Goal: Task Accomplishment & Management: Manage account settings

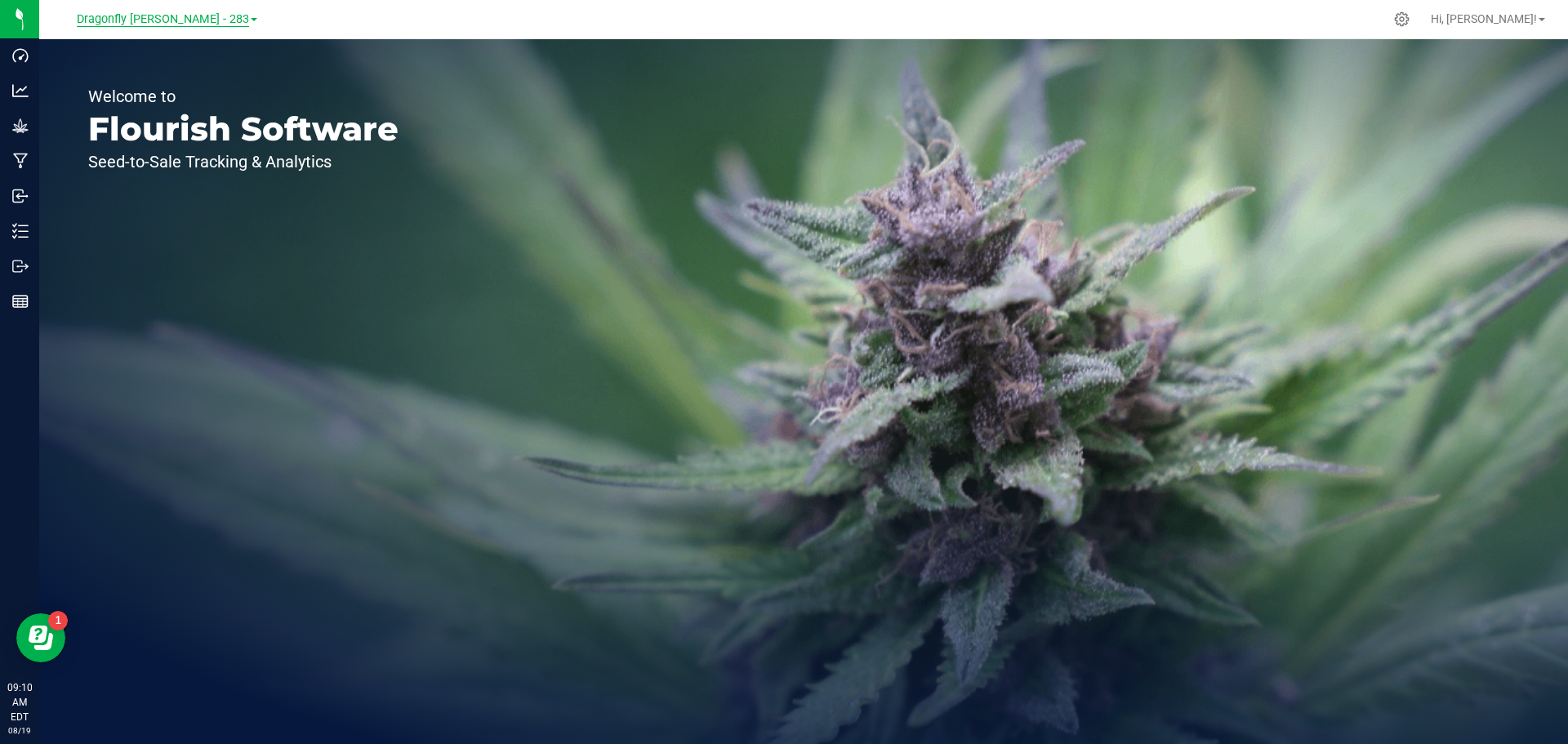
click at [192, 20] on span "Dragonfly Vega - 283" at bounding box center [162, 19] width 173 height 14
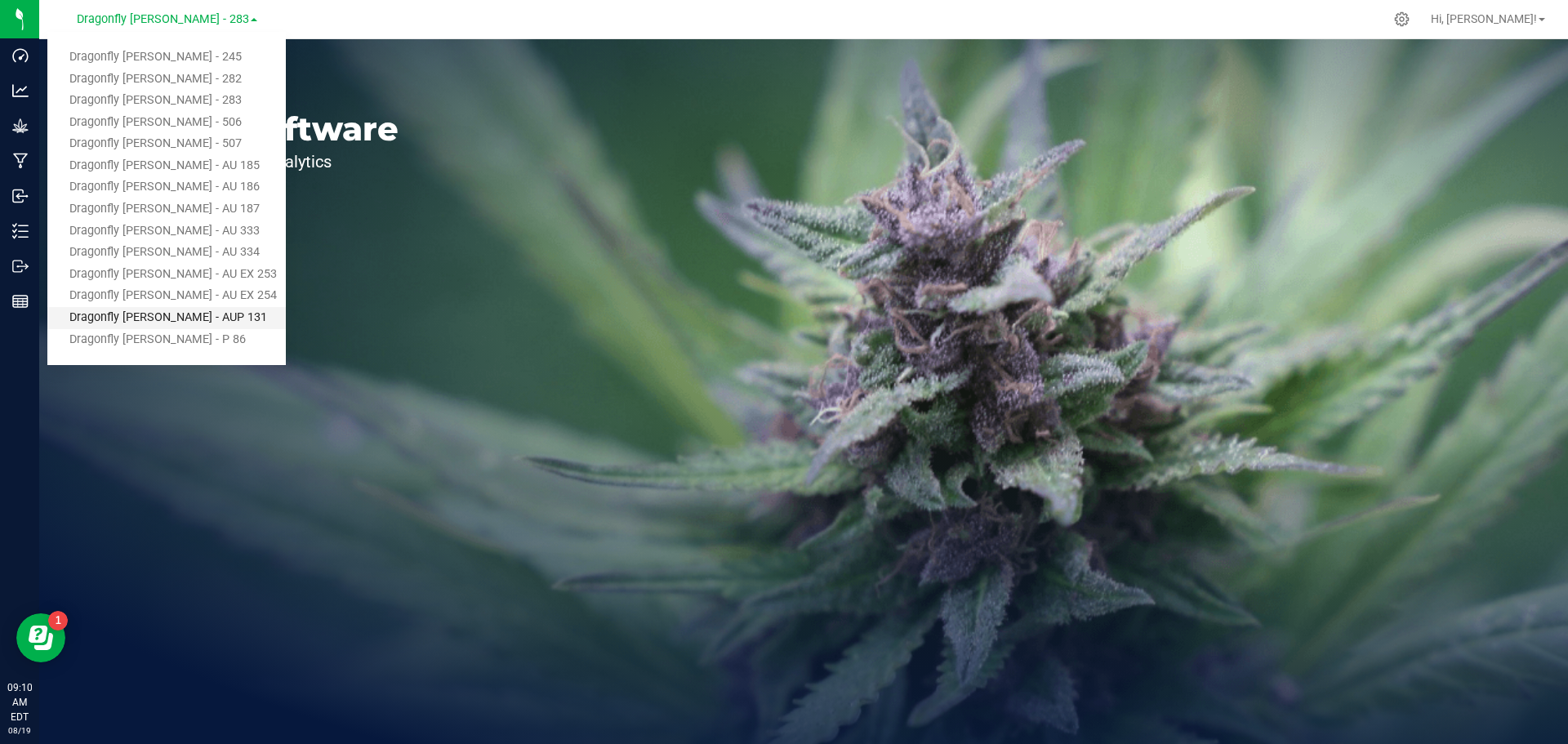
click at [199, 319] on link "Dragonfly [PERSON_NAME] - AUP 131" at bounding box center [167, 318] width 239 height 22
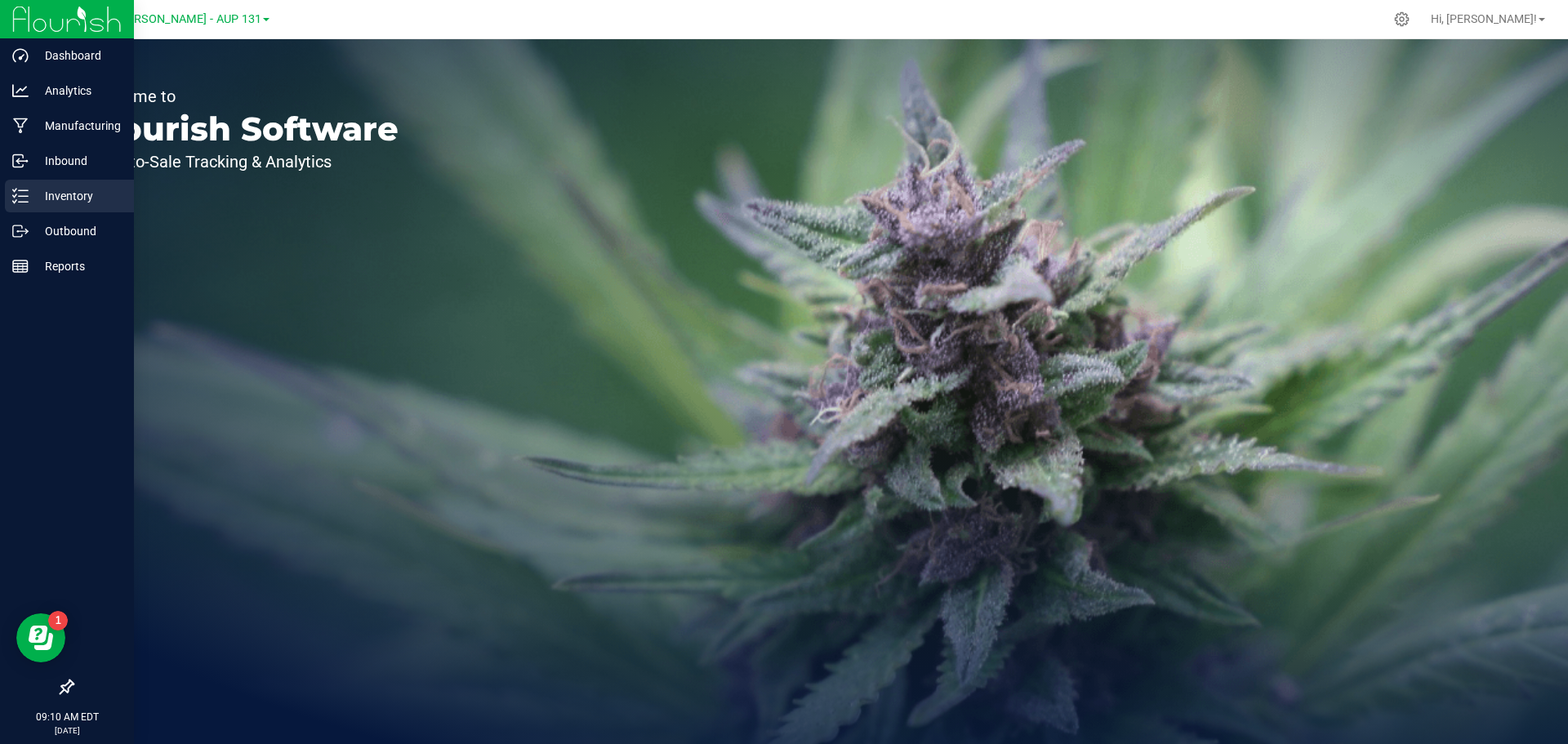
click at [83, 190] on p "Inventory" at bounding box center [77, 196] width 98 height 20
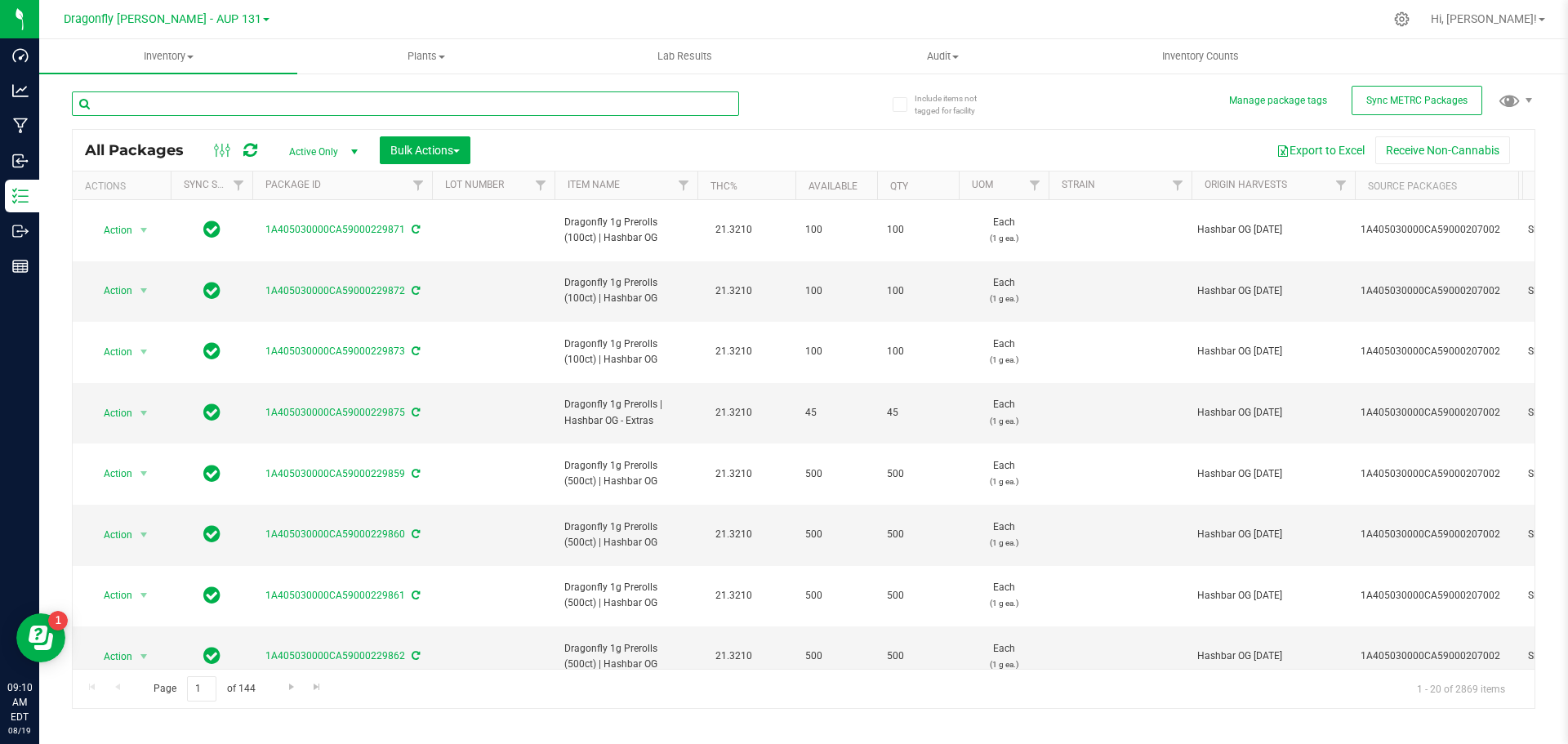
click at [287, 101] on input "text" at bounding box center [405, 104] width 667 height 25
type input "207016"
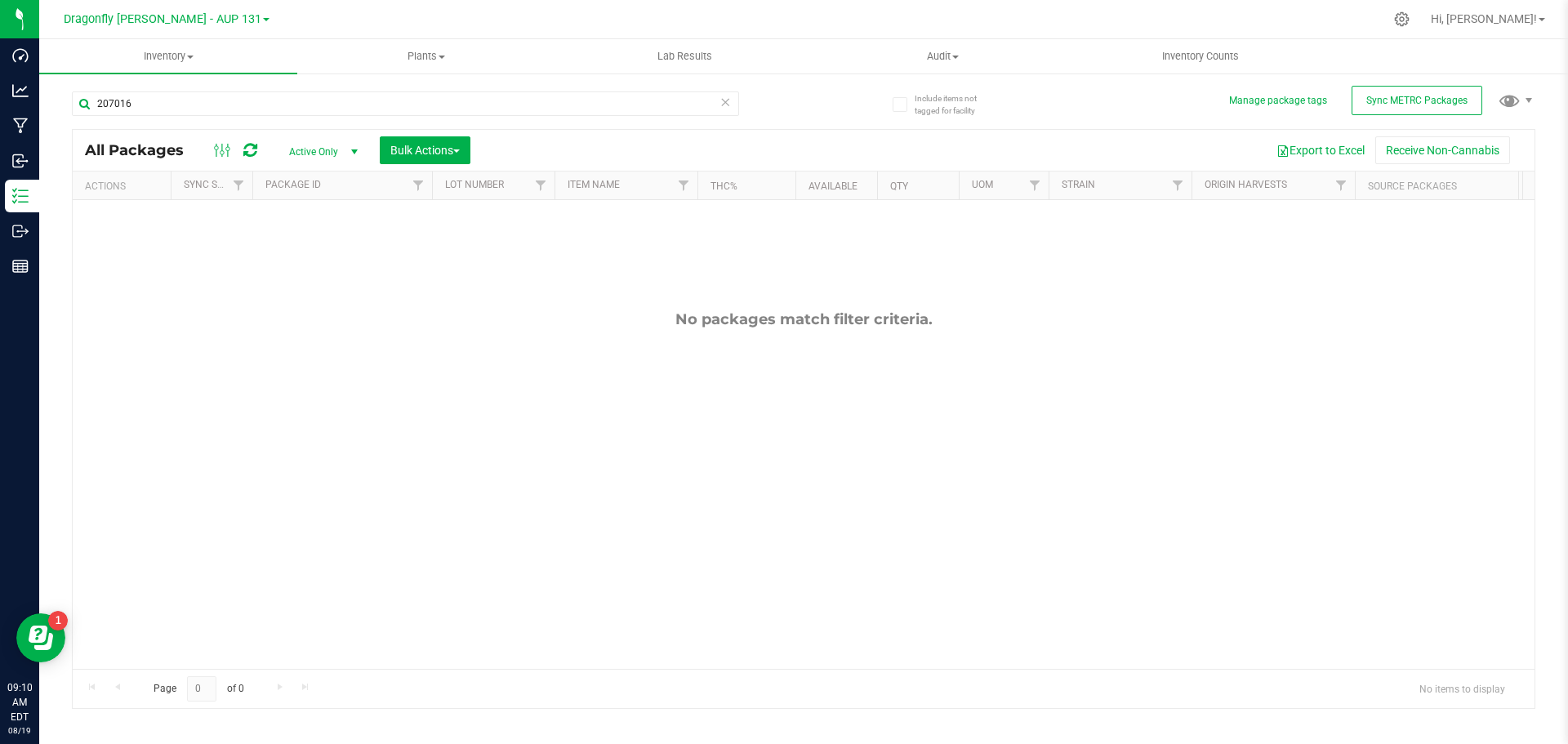
click at [726, 103] on icon at bounding box center [725, 101] width 11 height 20
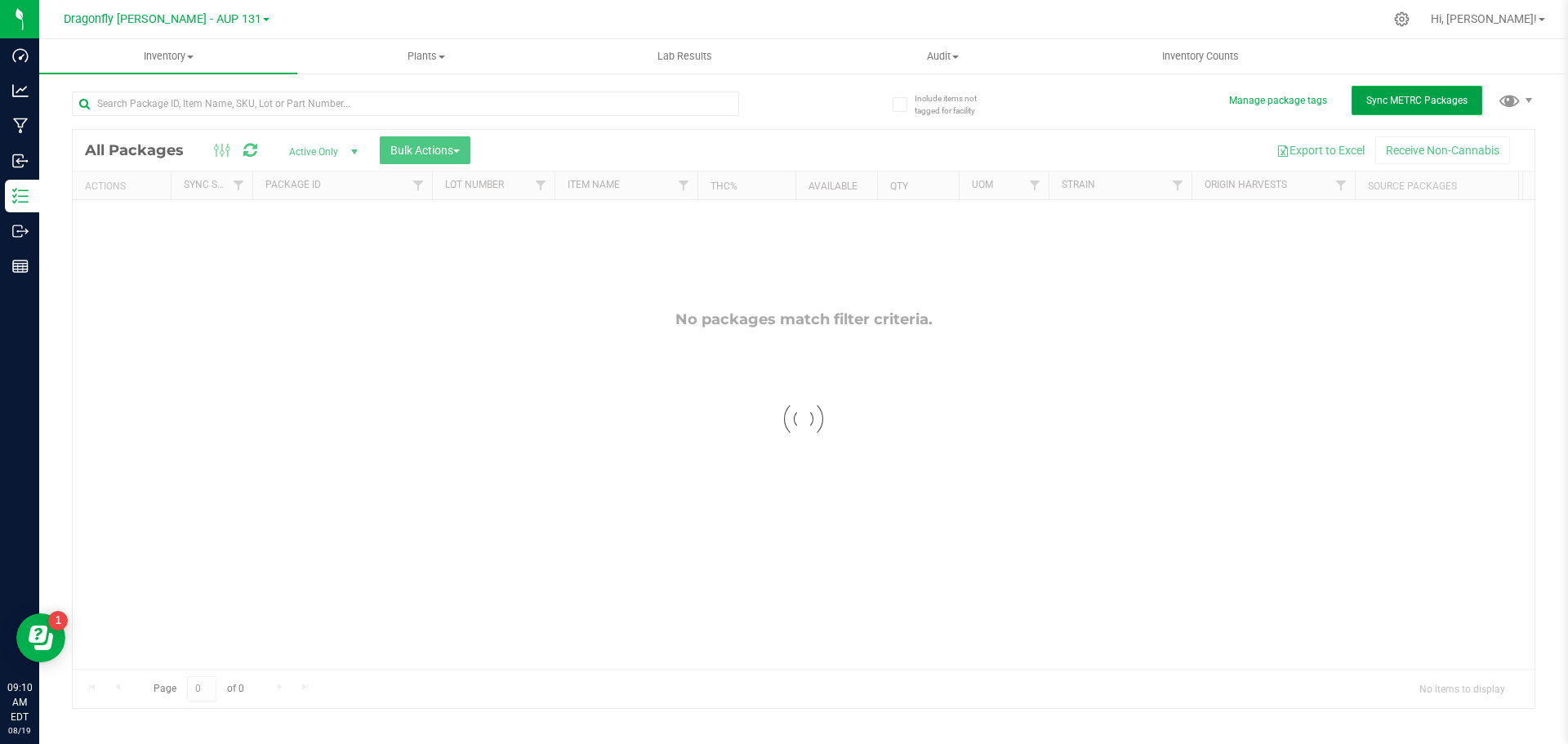
click at [1397, 104] on span "Sync METRC Packages" at bounding box center [1417, 99] width 101 height 11
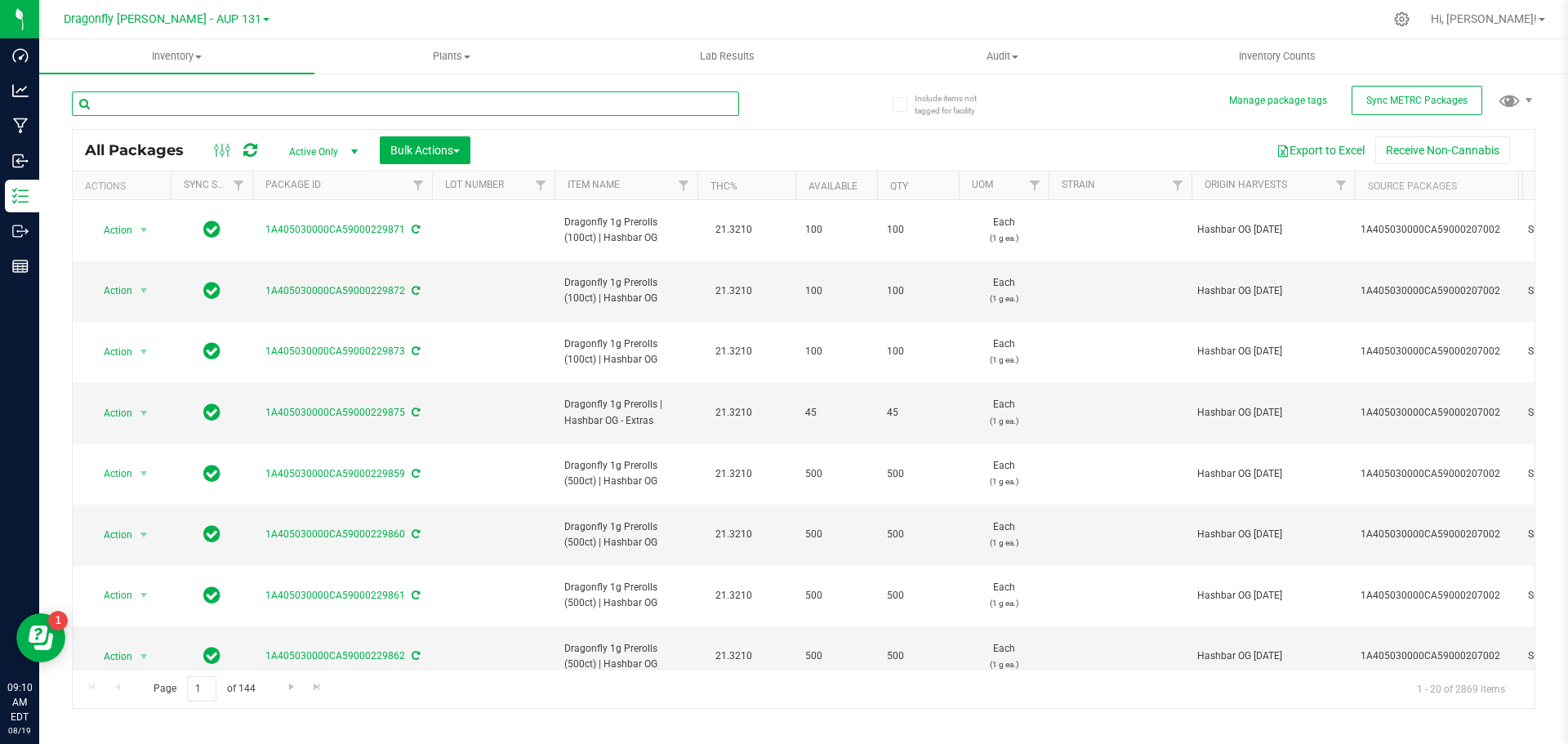
click at [328, 102] on input "text" at bounding box center [405, 104] width 667 height 25
type input "207016"
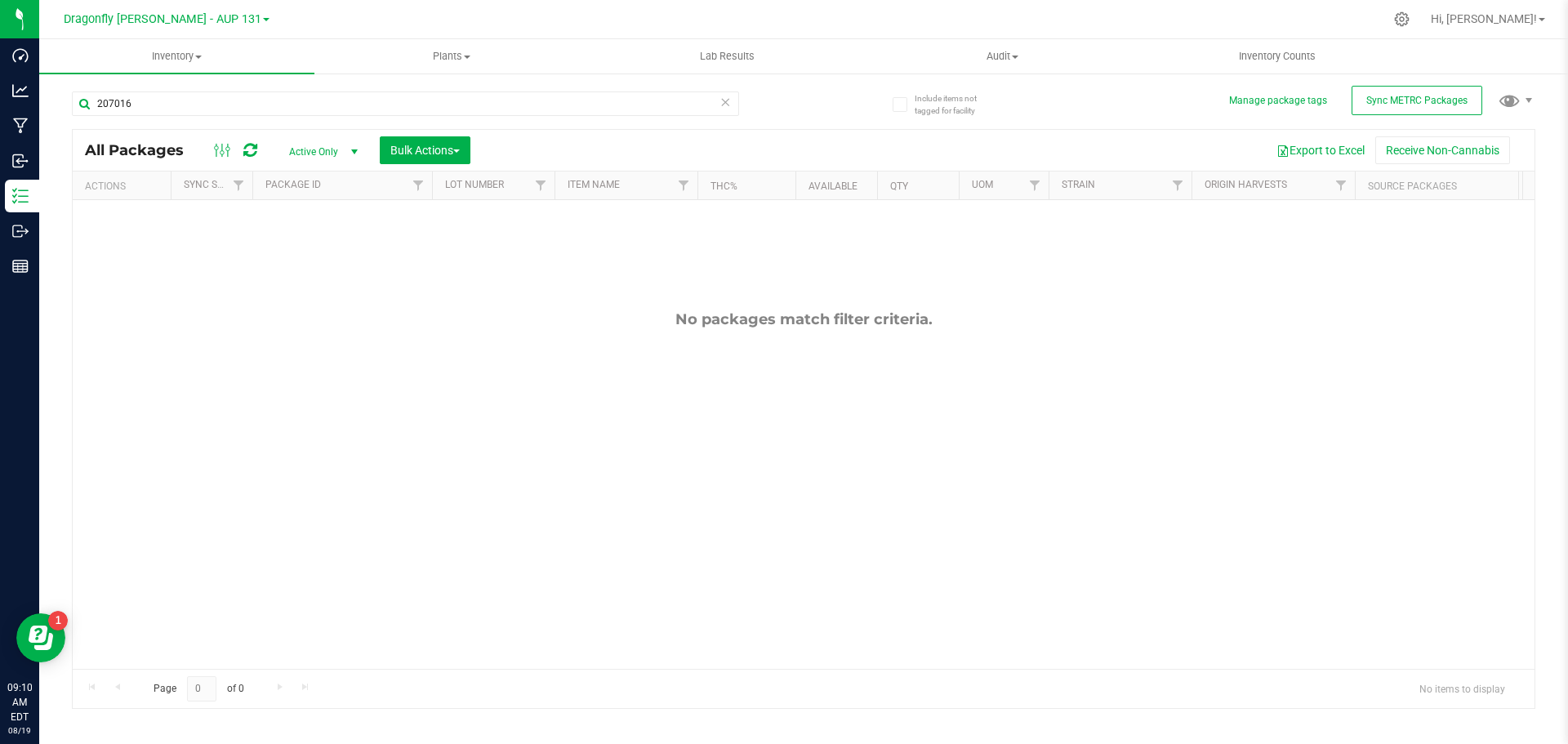
click at [727, 100] on icon at bounding box center [725, 101] width 11 height 20
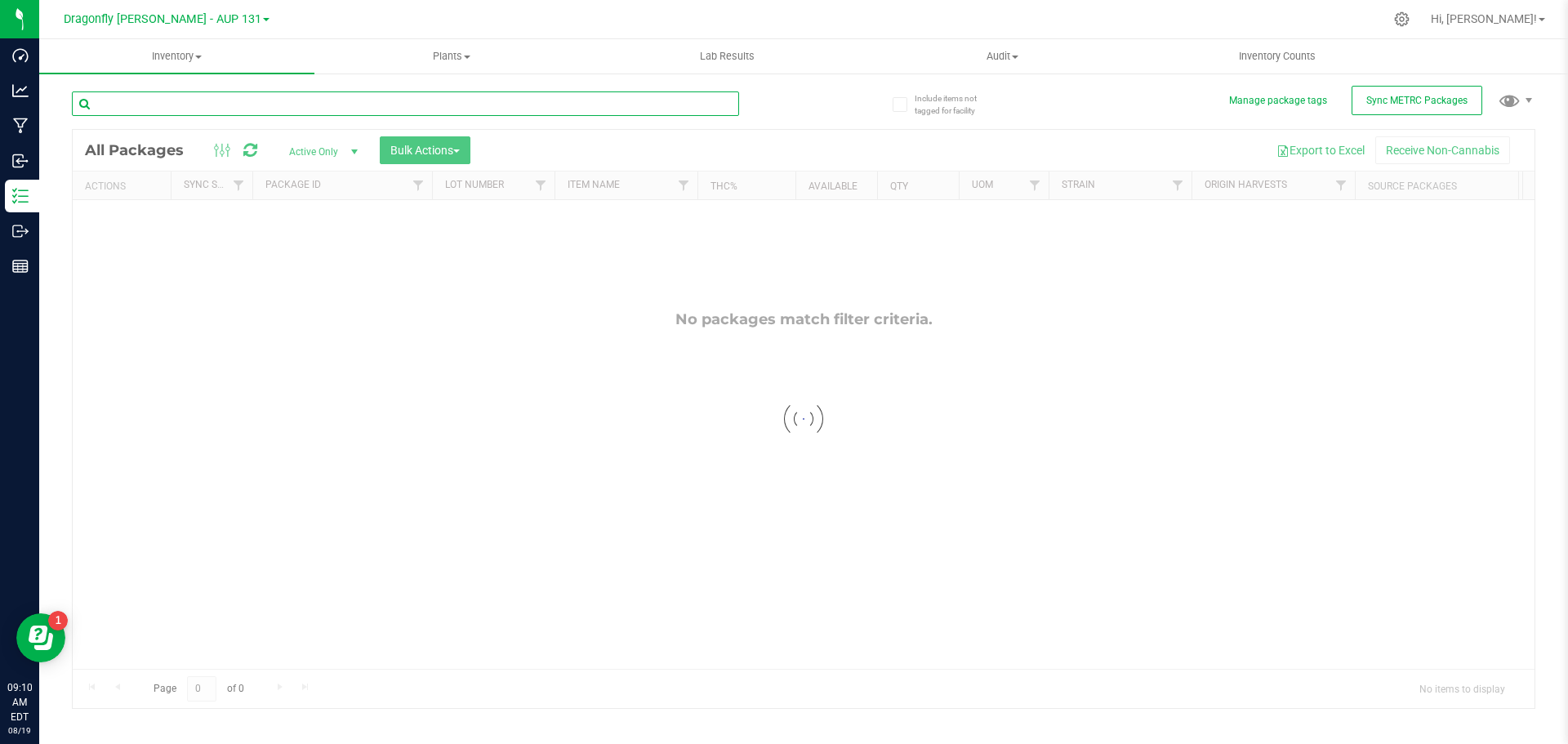
click at [188, 103] on input "text" at bounding box center [405, 104] width 667 height 25
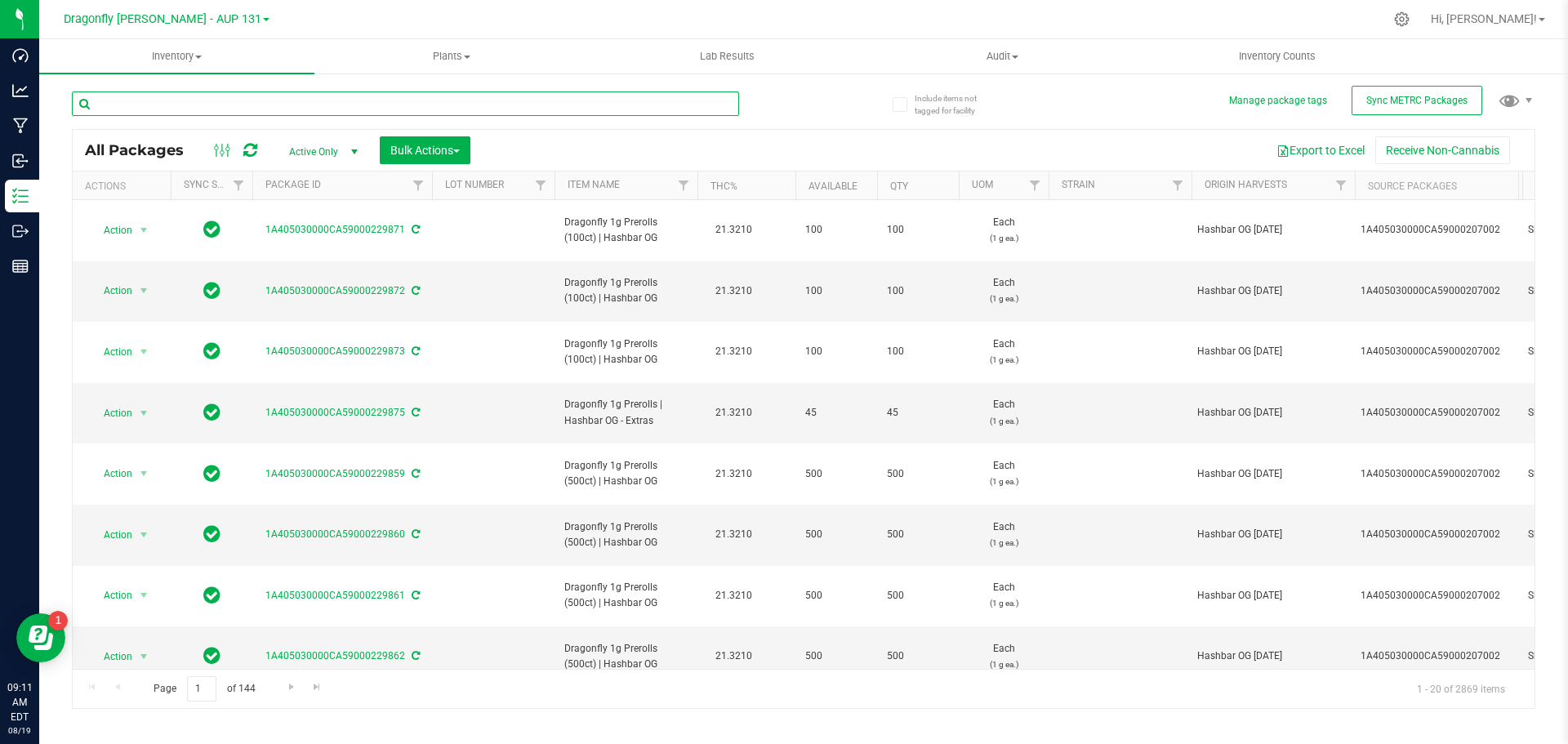
click at [159, 102] on input "text" at bounding box center [405, 104] width 667 height 25
type input "207016"
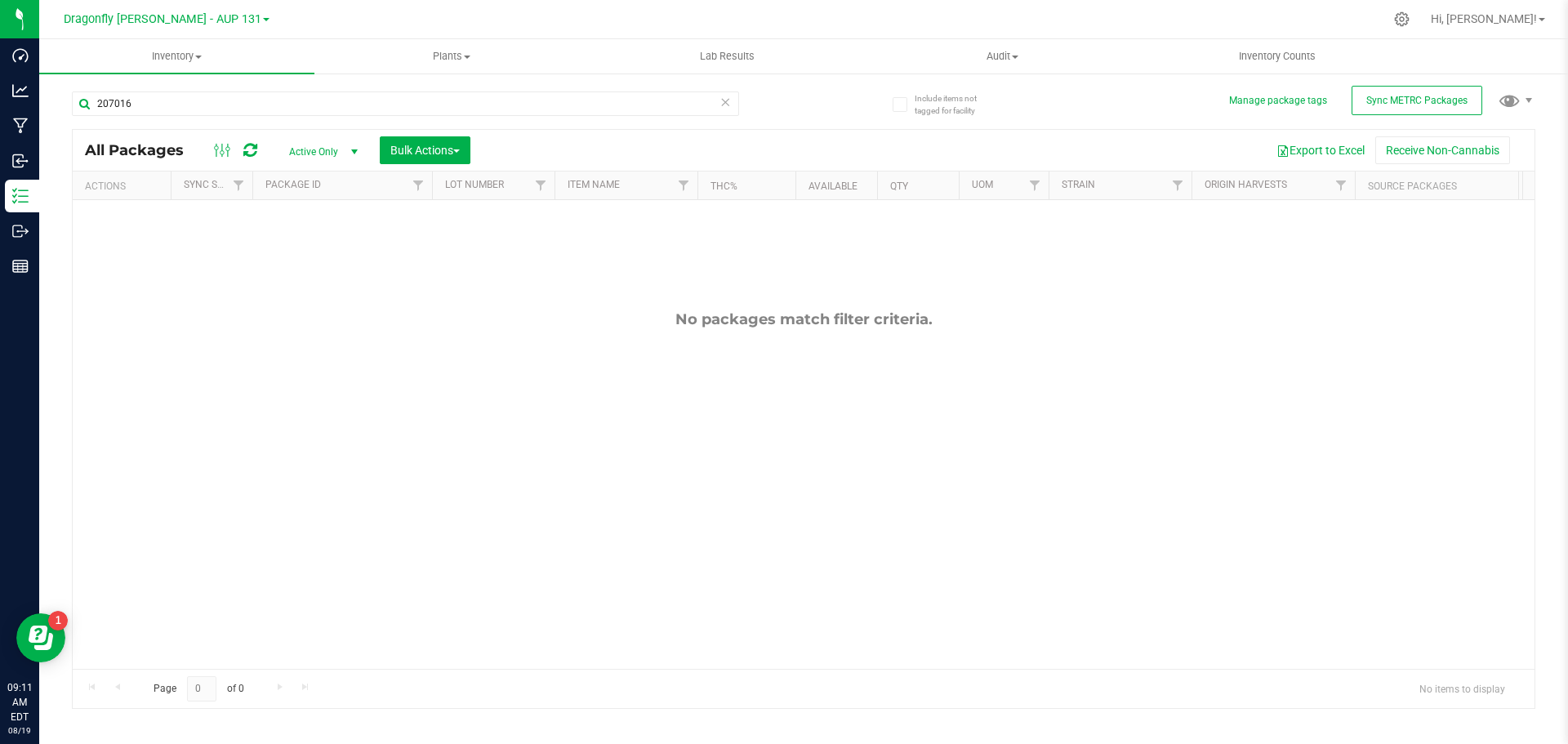
drag, startPoint x: 727, startPoint y: 105, endPoint x: 843, endPoint y: 101, distance: 116.1
click at [727, 105] on icon at bounding box center [725, 101] width 11 height 20
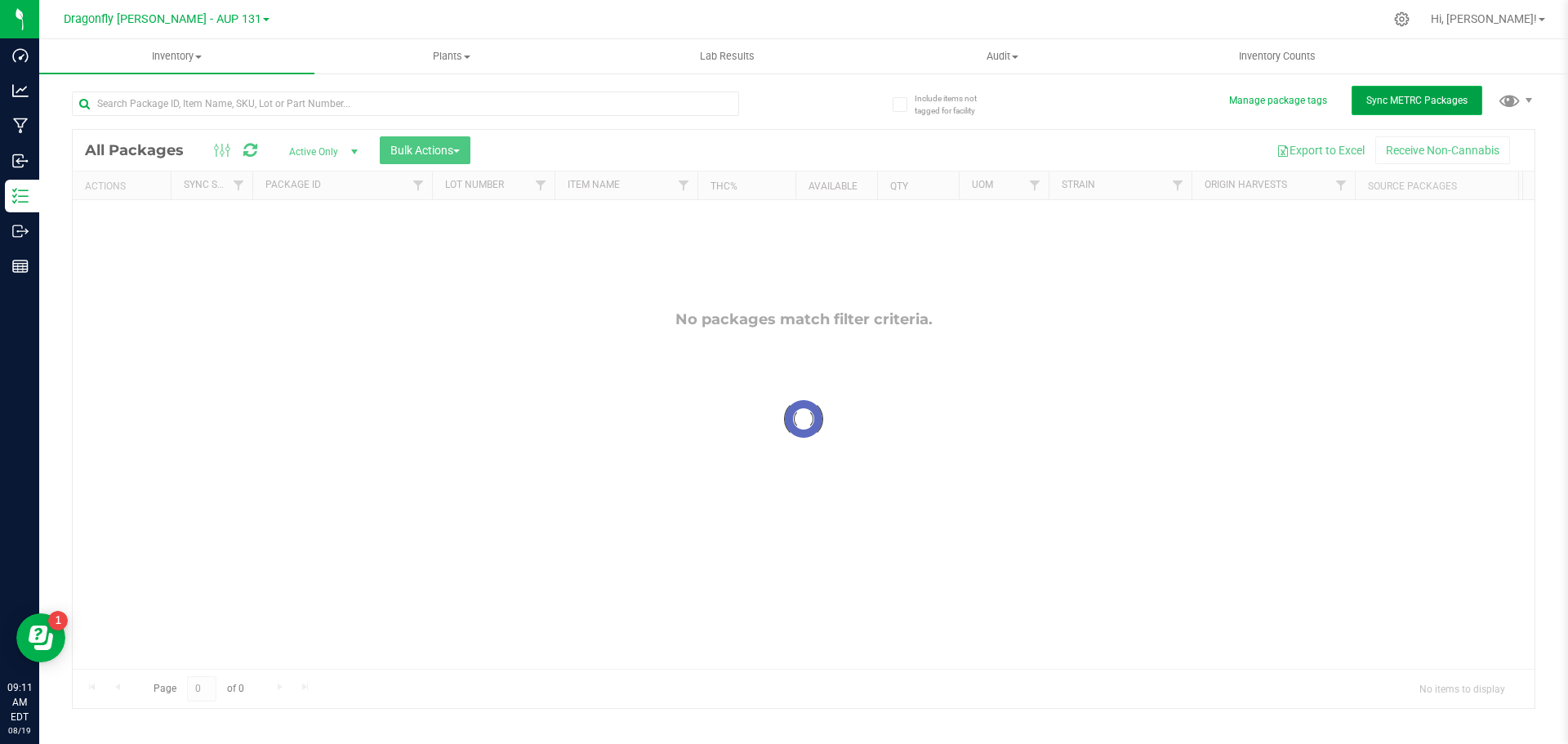
click at [1392, 98] on span "Sync METRC Packages" at bounding box center [1417, 99] width 101 height 11
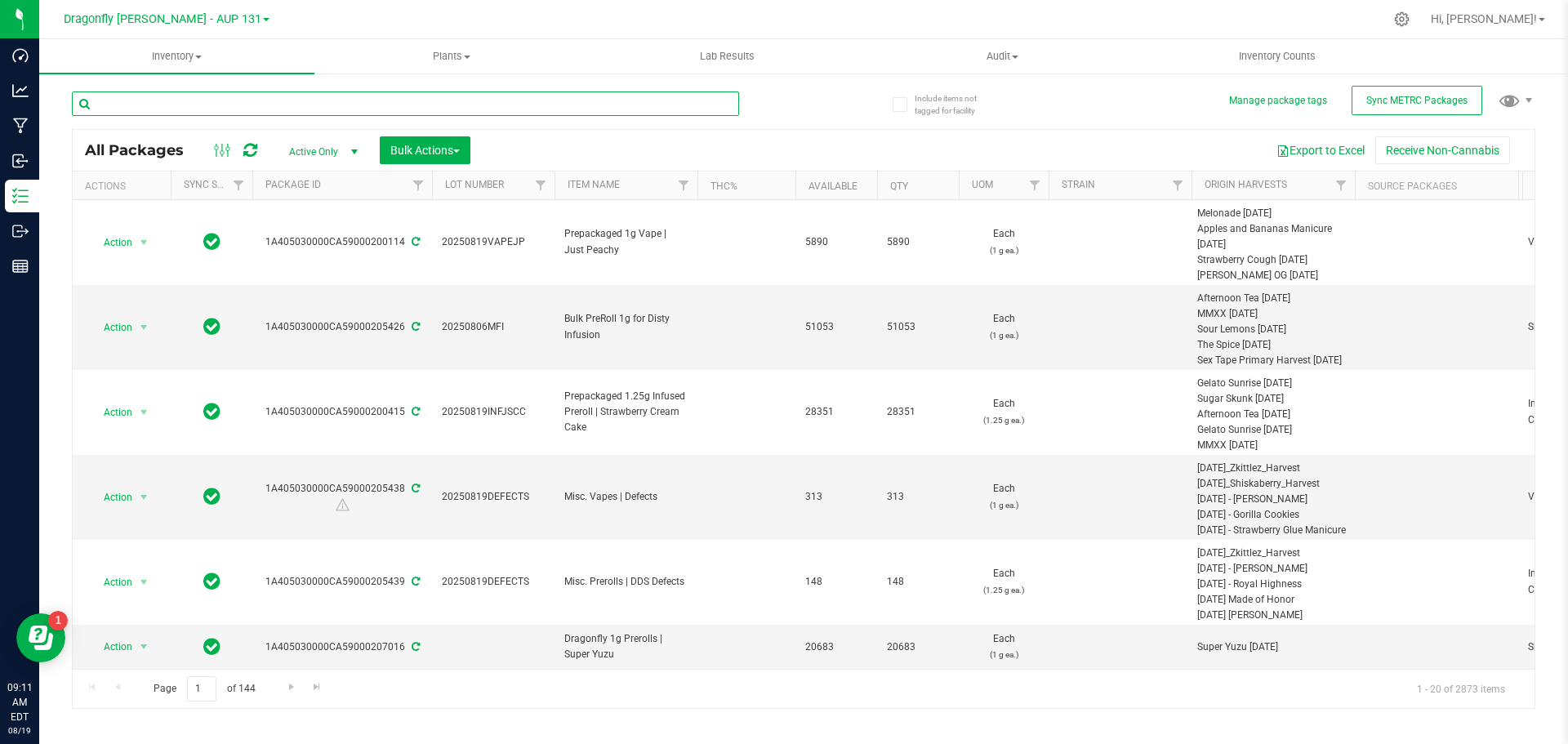
click at [317, 106] on input "text" at bounding box center [405, 104] width 667 height 25
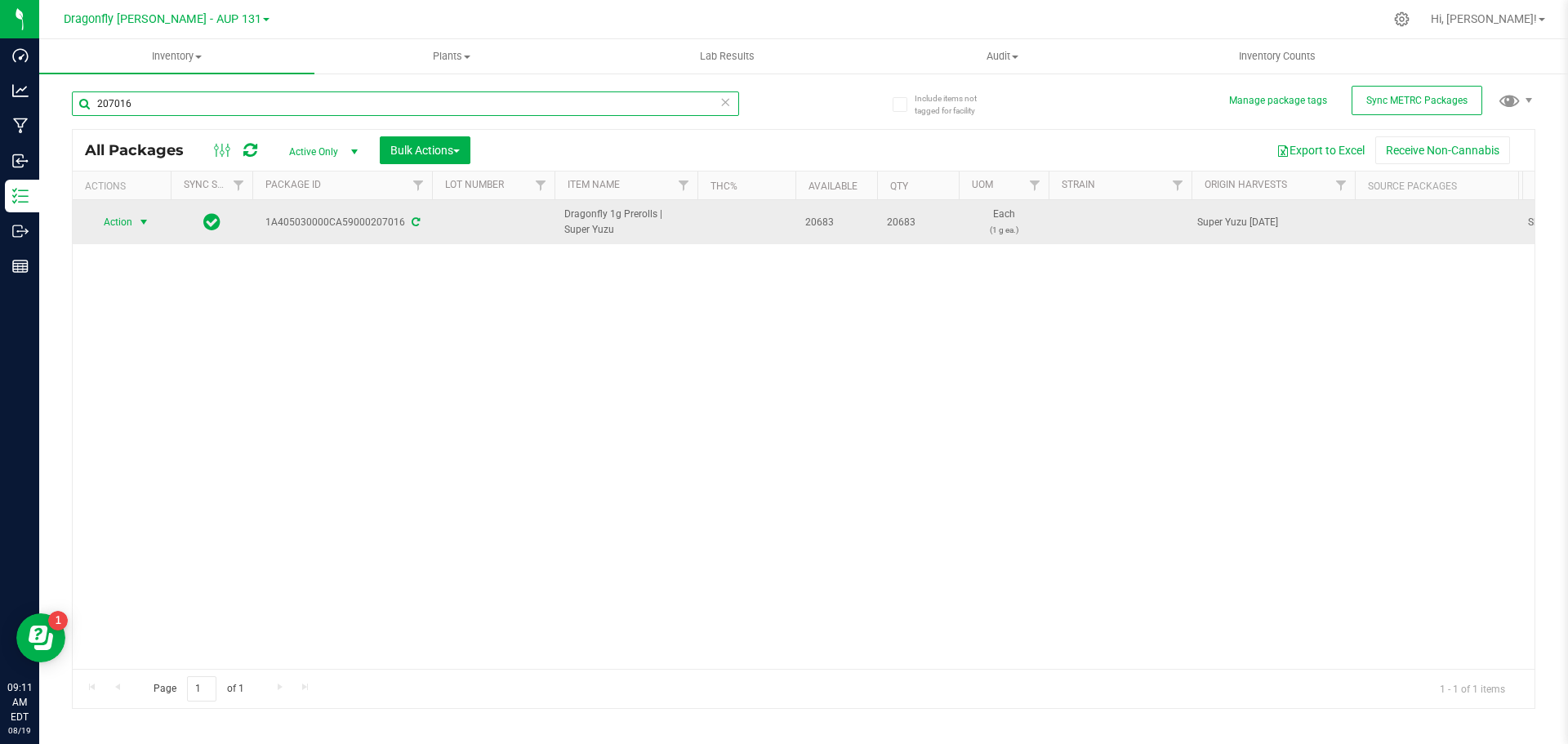
type input "207016"
click at [139, 220] on span "select" at bounding box center [143, 222] width 13 height 13
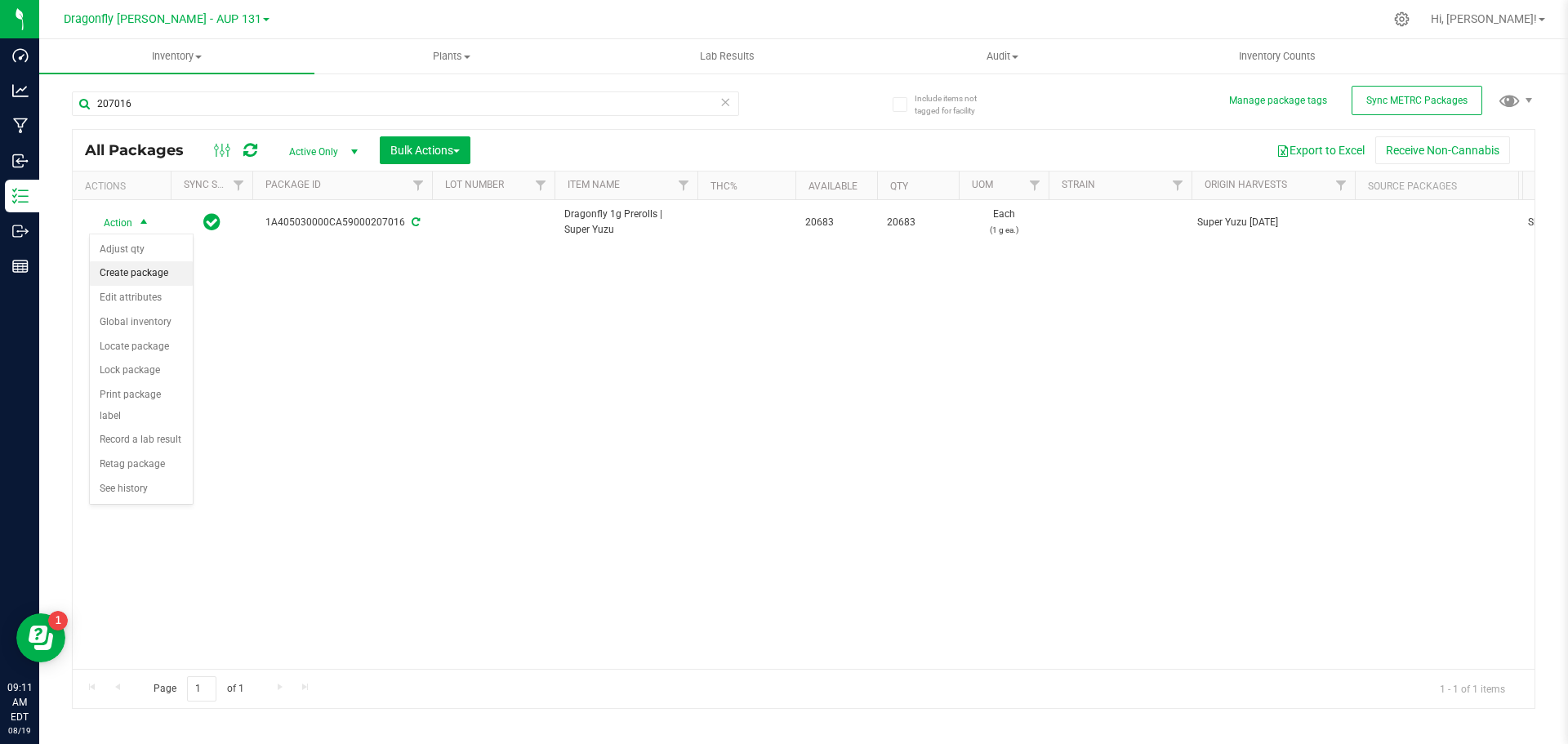
click at [159, 274] on li "Create package" at bounding box center [141, 274] width 103 height 25
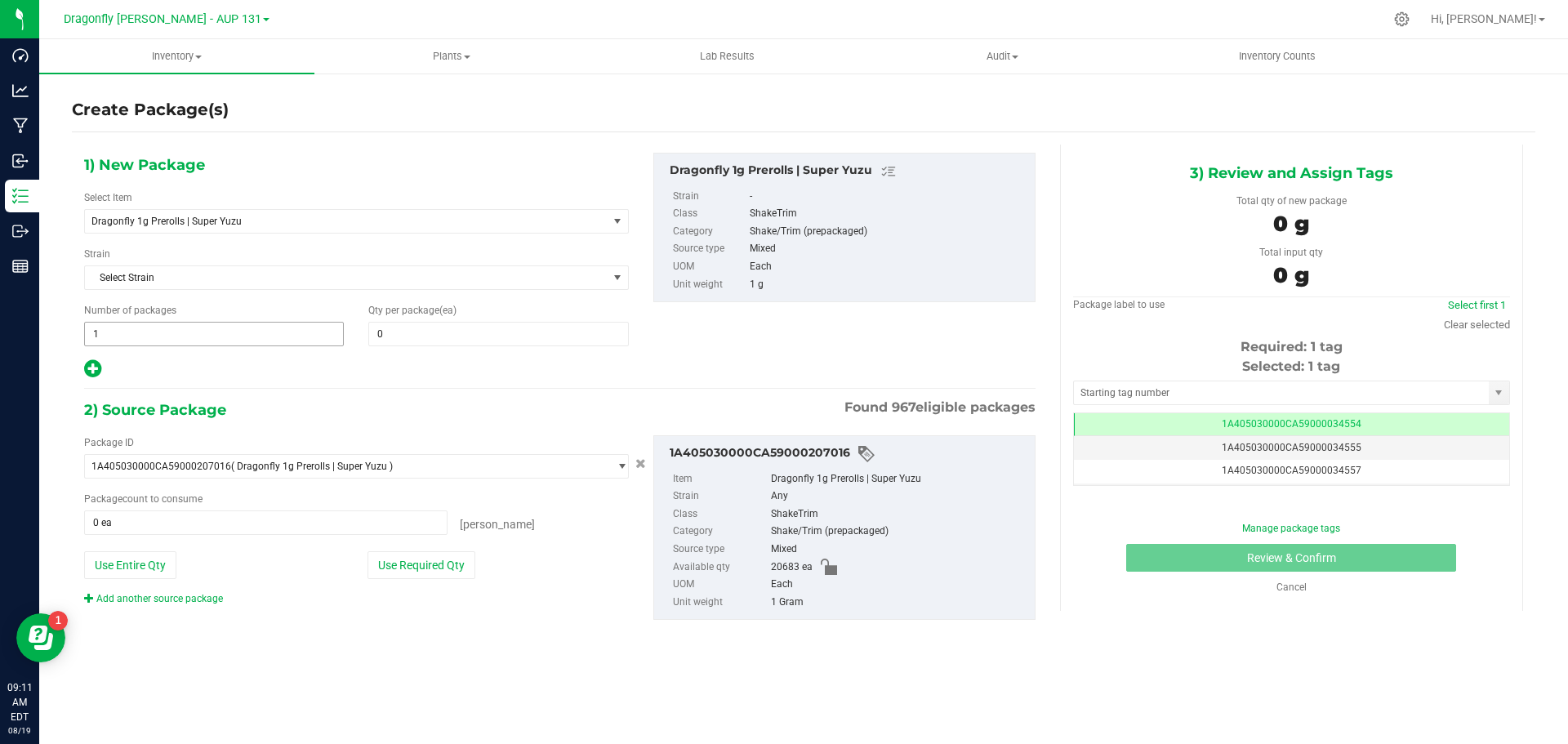
click at [193, 338] on span "1 1" at bounding box center [214, 334] width 260 height 25
type input "41"
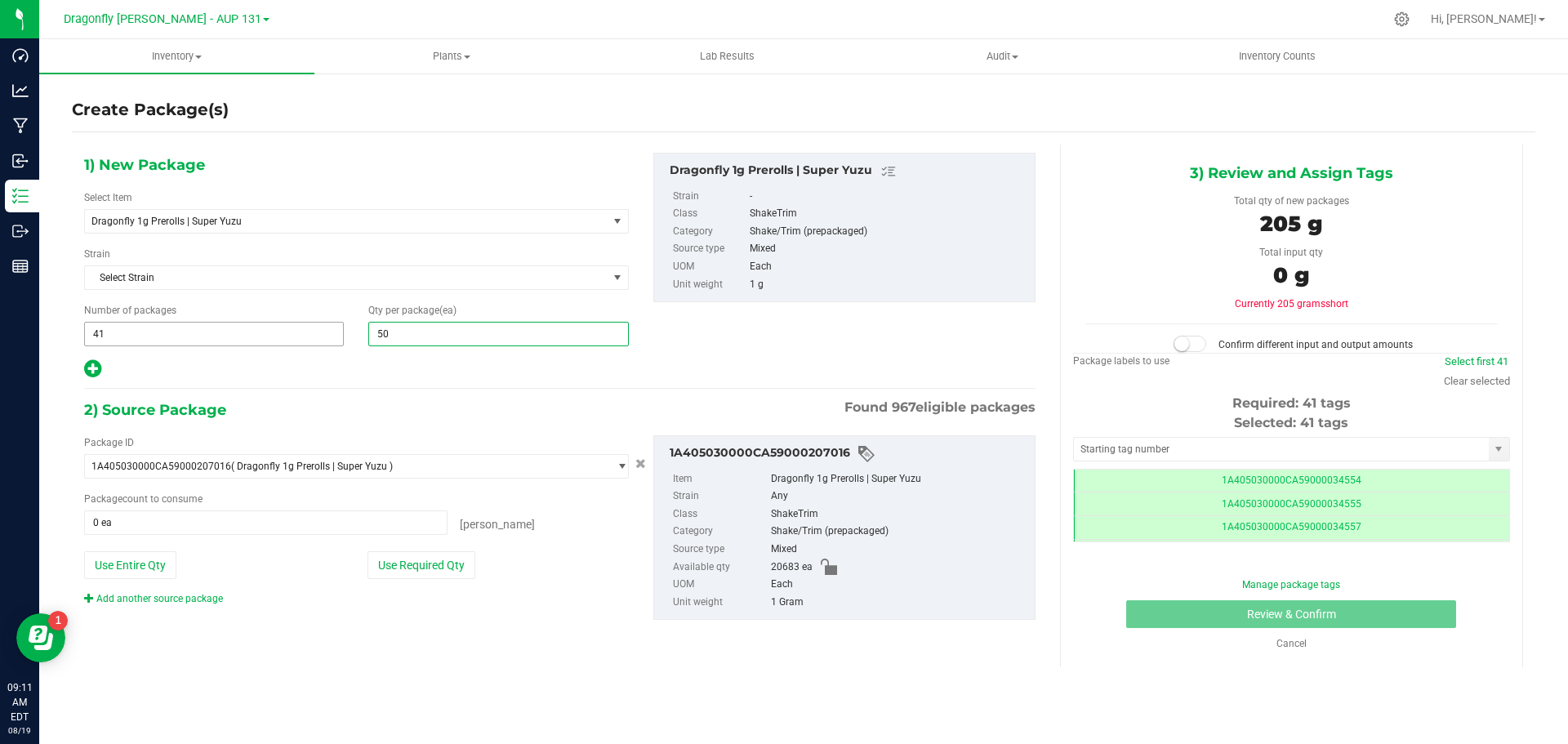
type input "500"
click at [411, 559] on button "Use Required Qty" at bounding box center [421, 565] width 108 height 28
type input "20500 ea"
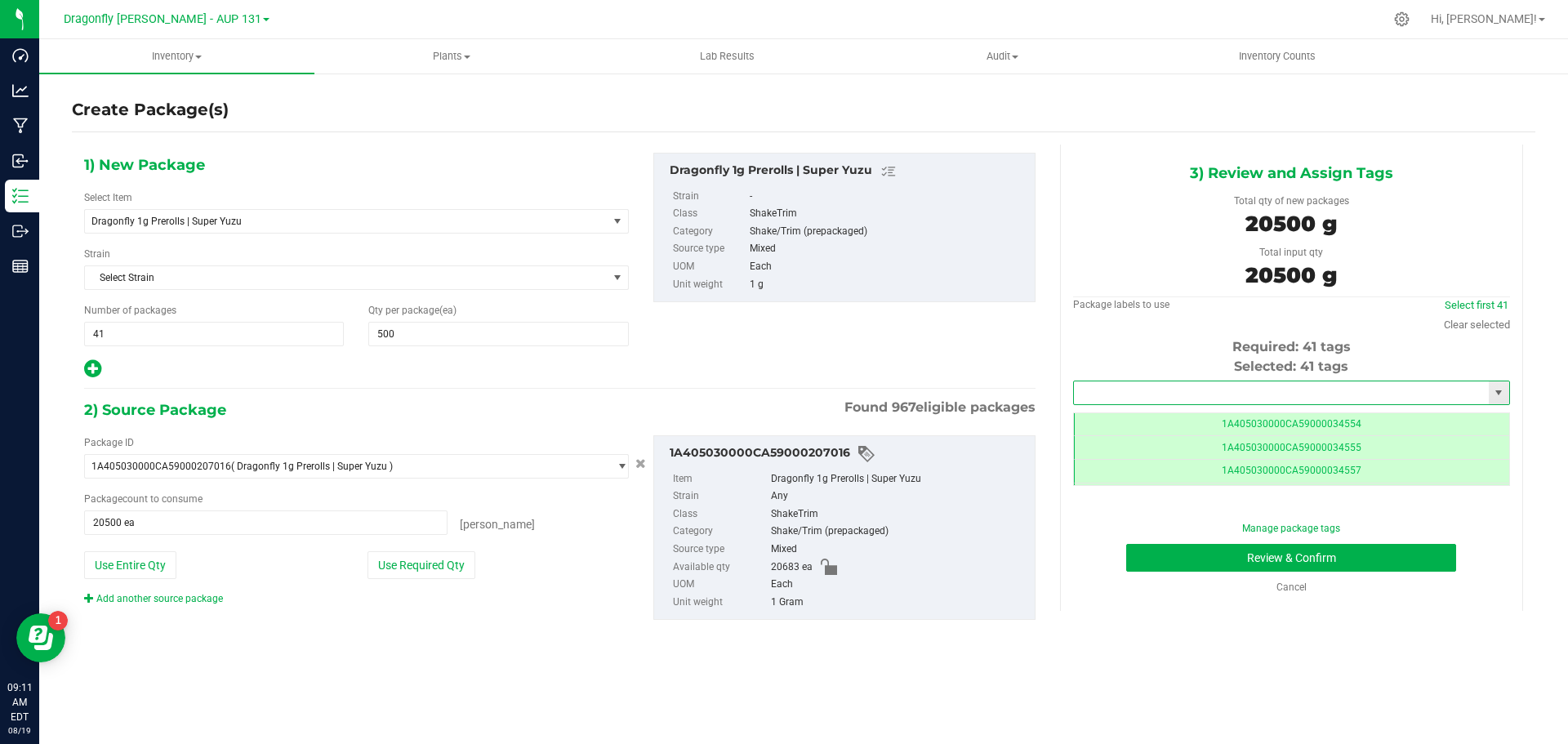
click at [1228, 389] on input "text" at bounding box center [1282, 393] width 415 height 23
drag, startPoint x: 1215, startPoint y: 423, endPoint x: 1231, endPoint y: 433, distance: 18.9
click at [1215, 425] on li "1A405030000CA59000223333" at bounding box center [1292, 420] width 435 height 25
type input "1A405030000CA59000223333"
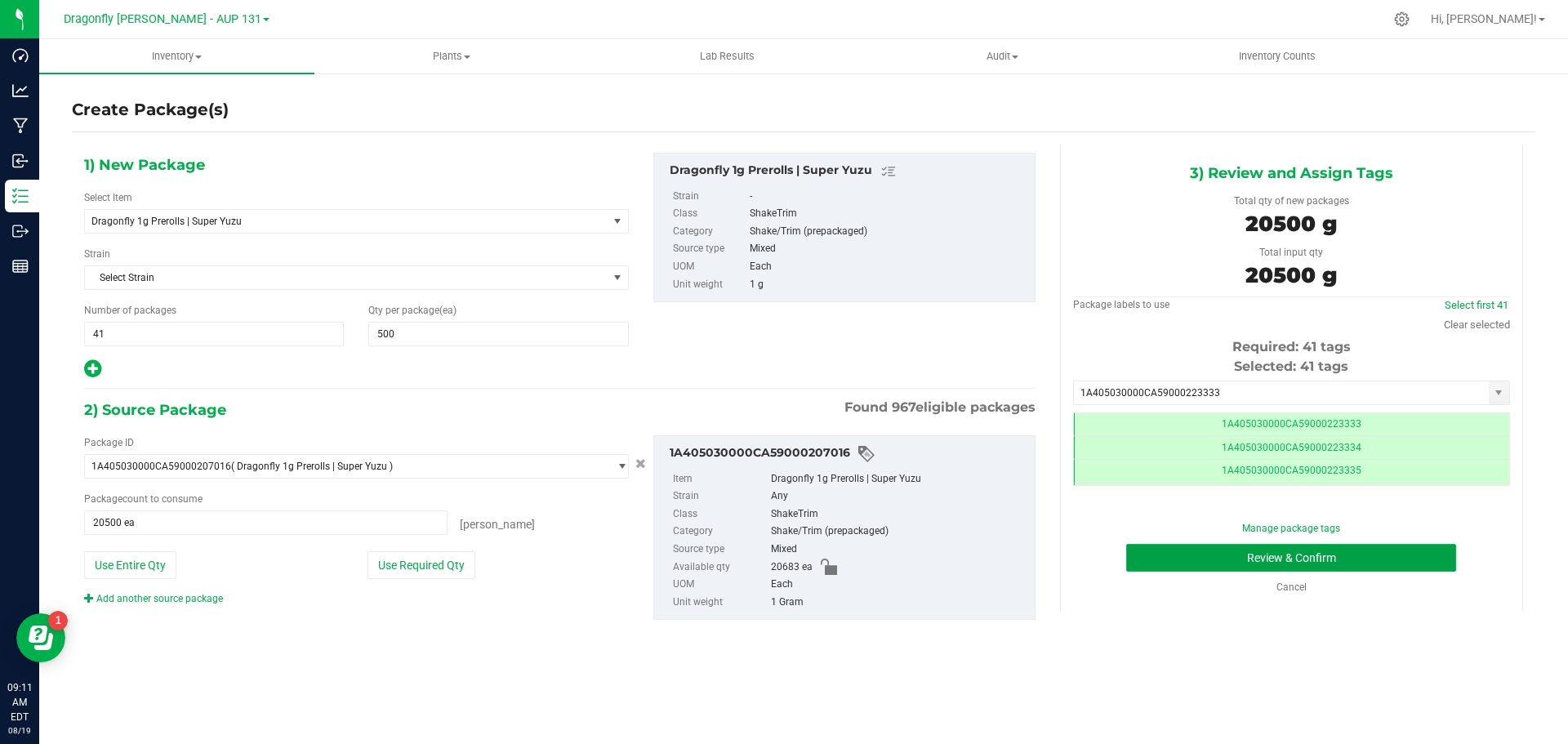
click at [1365, 560] on button "Review & Confirm" at bounding box center [1291, 558] width 330 height 28
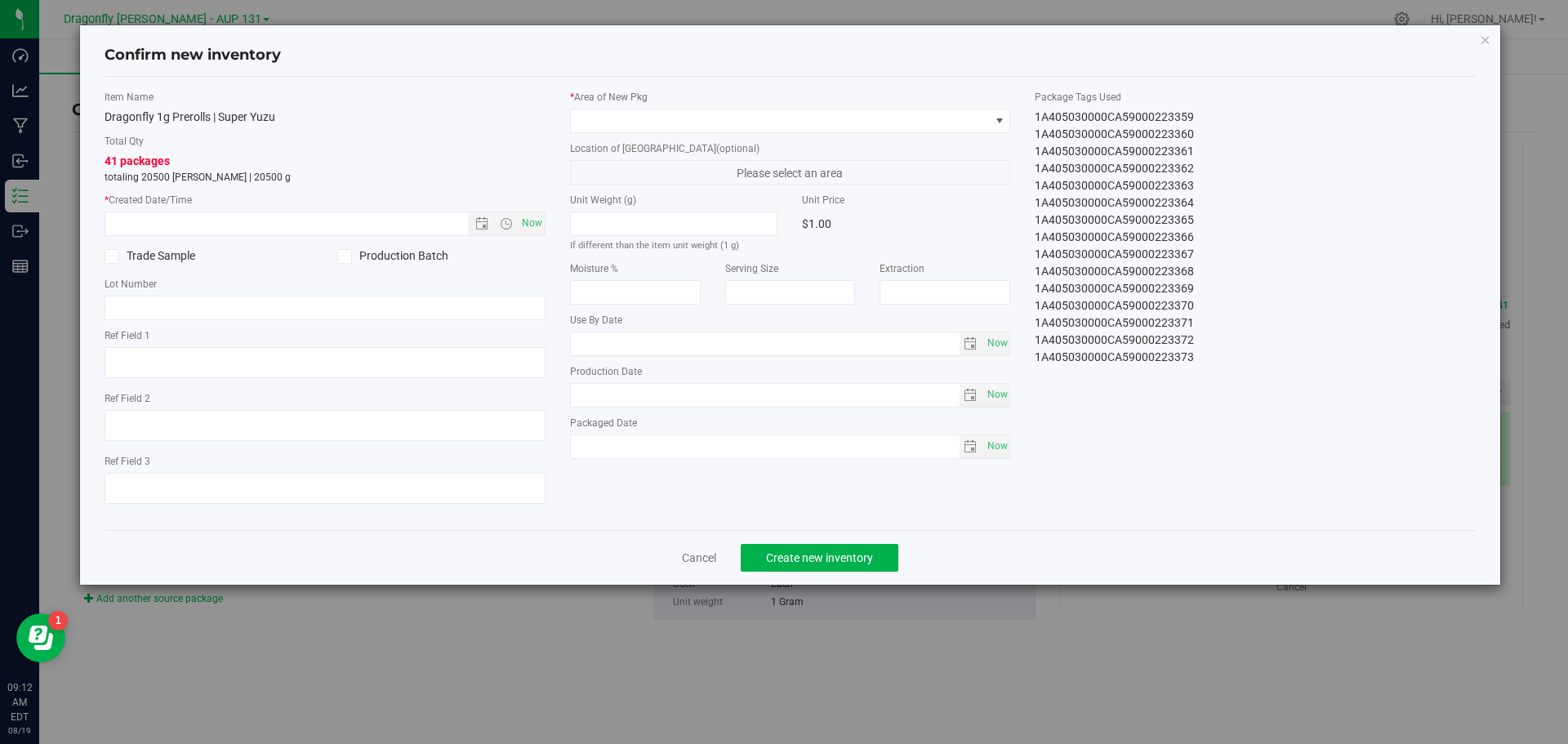
drag, startPoint x: 1028, startPoint y: 111, endPoint x: 1208, endPoint y: 360, distance: 307.2
click at [1208, 360] on div "Package Tags Used 1A405030000CA59000223333 1A405030000CA59000223334 1A405030000…" at bounding box center [1255, 228] width 466 height 276
copy div "1A405030000CA59000223333 1A405030000CA59000223334 1A405030000CA59000223335 1A40…"
click at [702, 559] on link "Cancel" at bounding box center [699, 558] width 34 height 16
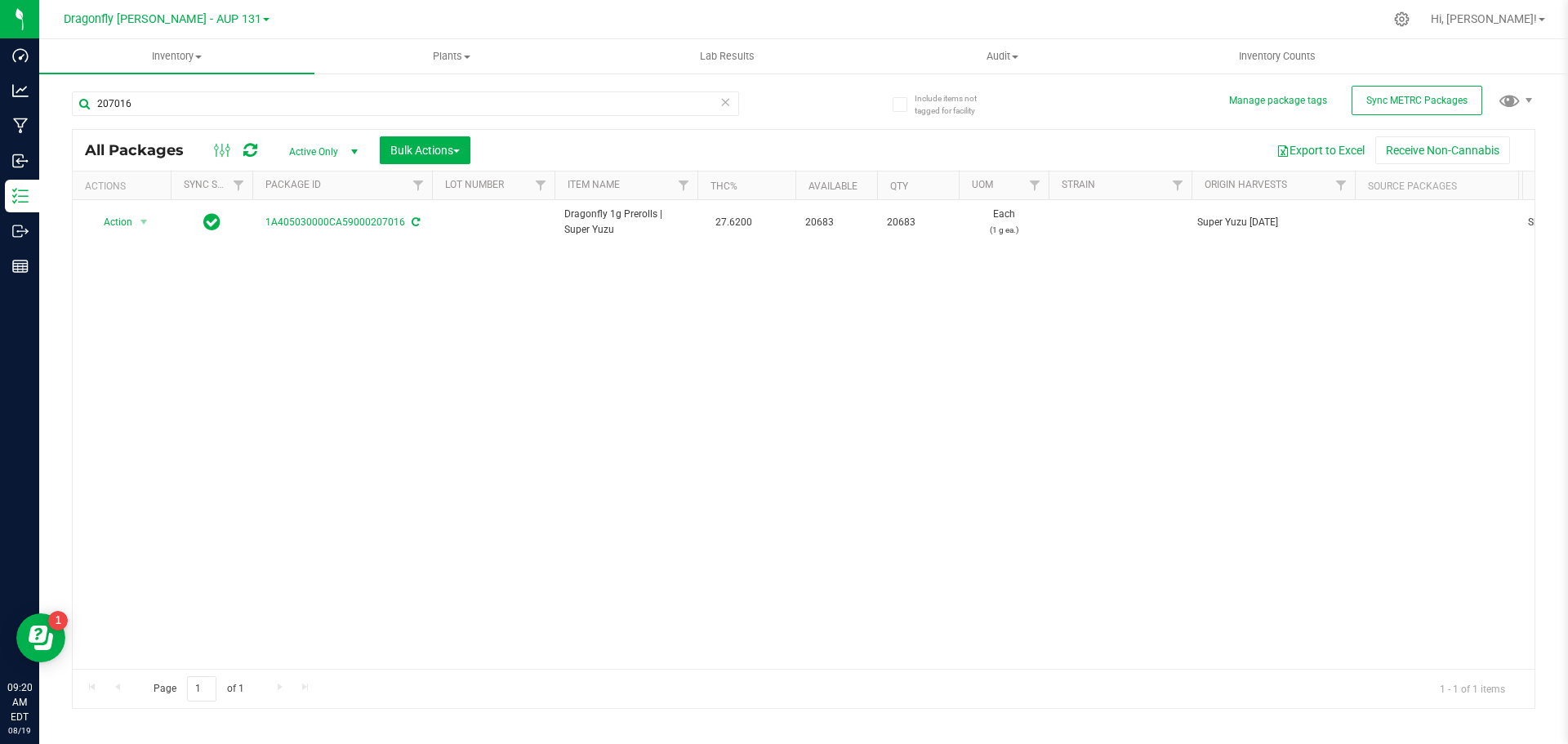
click at [726, 102] on icon at bounding box center [725, 101] width 11 height 20
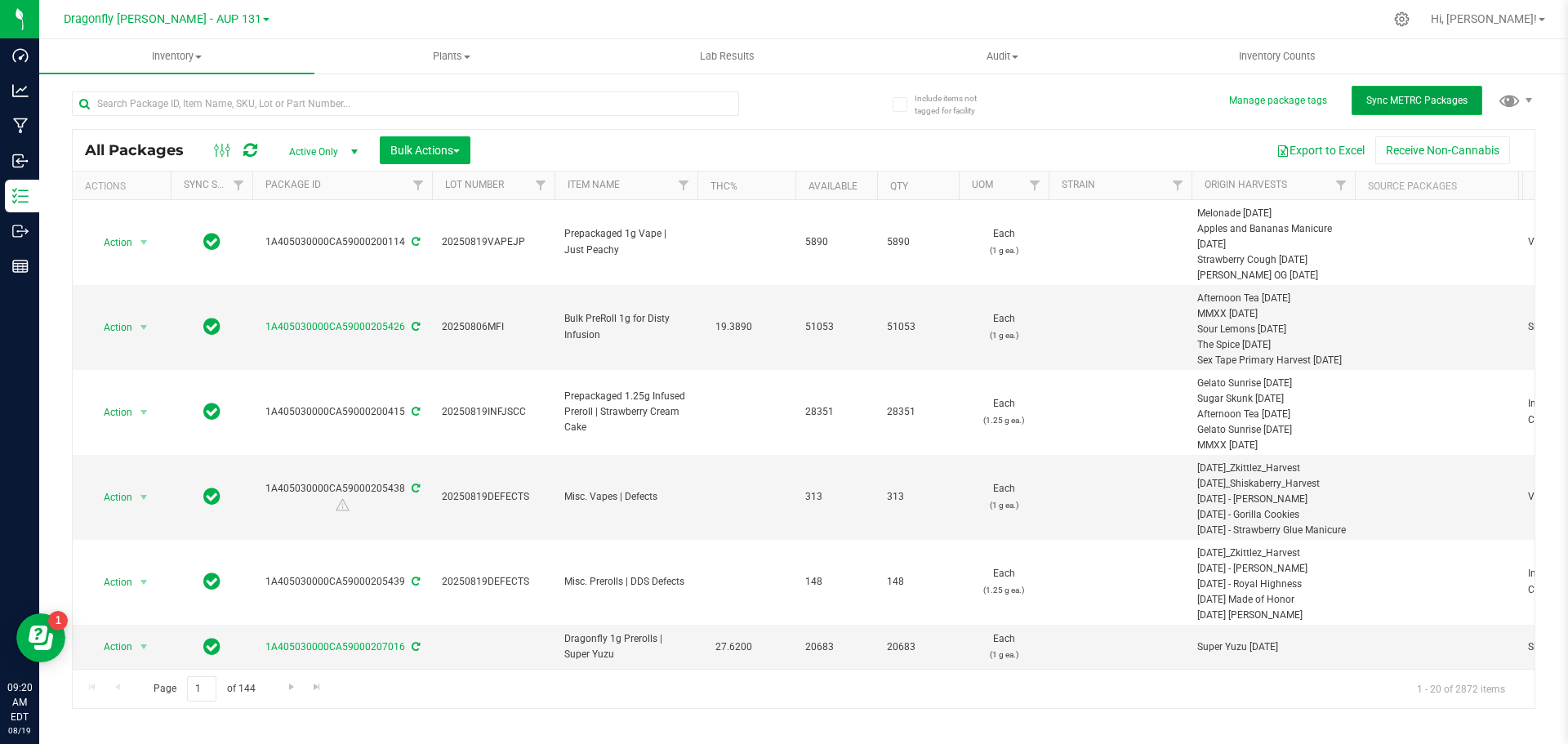
click at [1404, 106] on button "Sync METRC Packages" at bounding box center [1417, 100] width 131 height 30
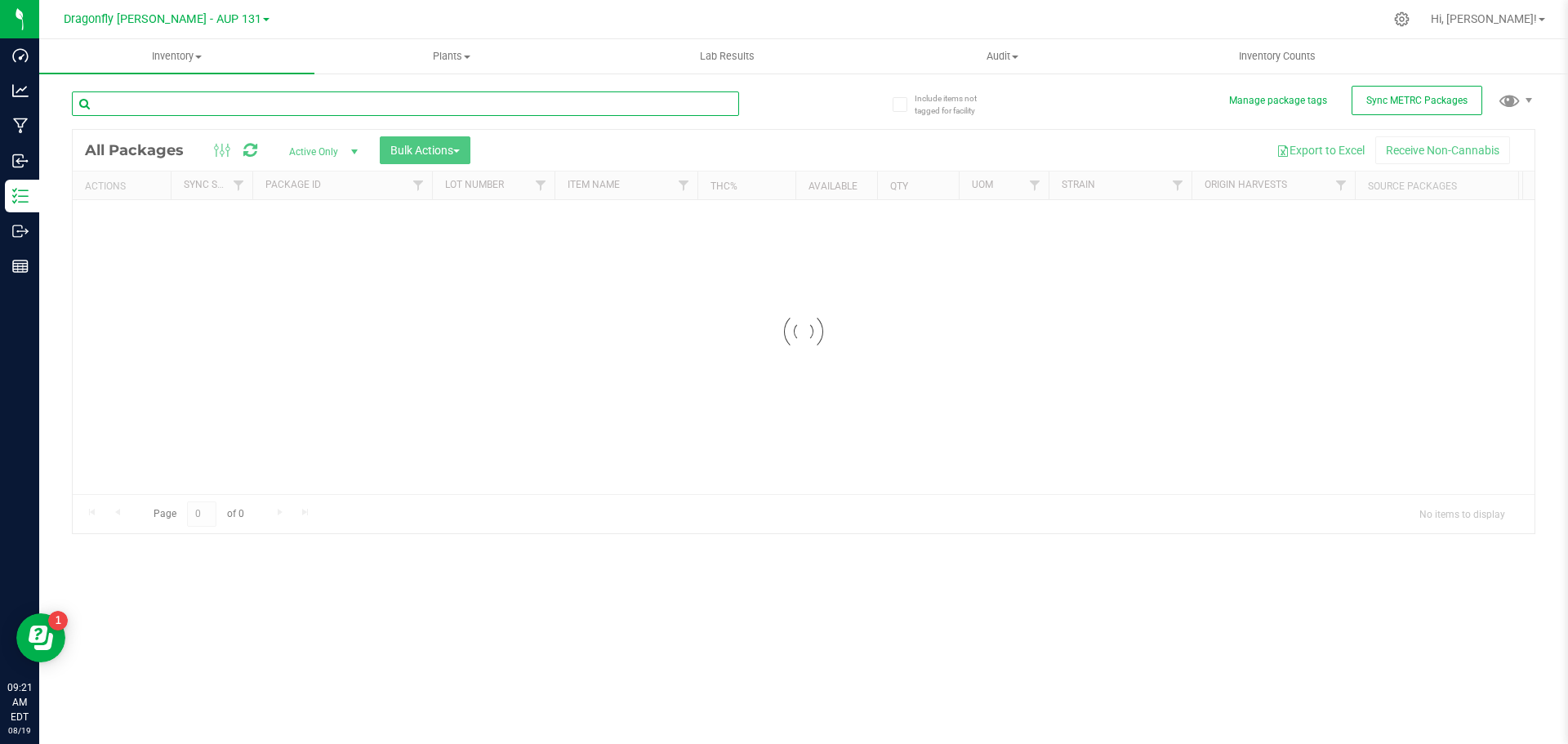
click at [282, 103] on input "text" at bounding box center [405, 104] width 667 height 25
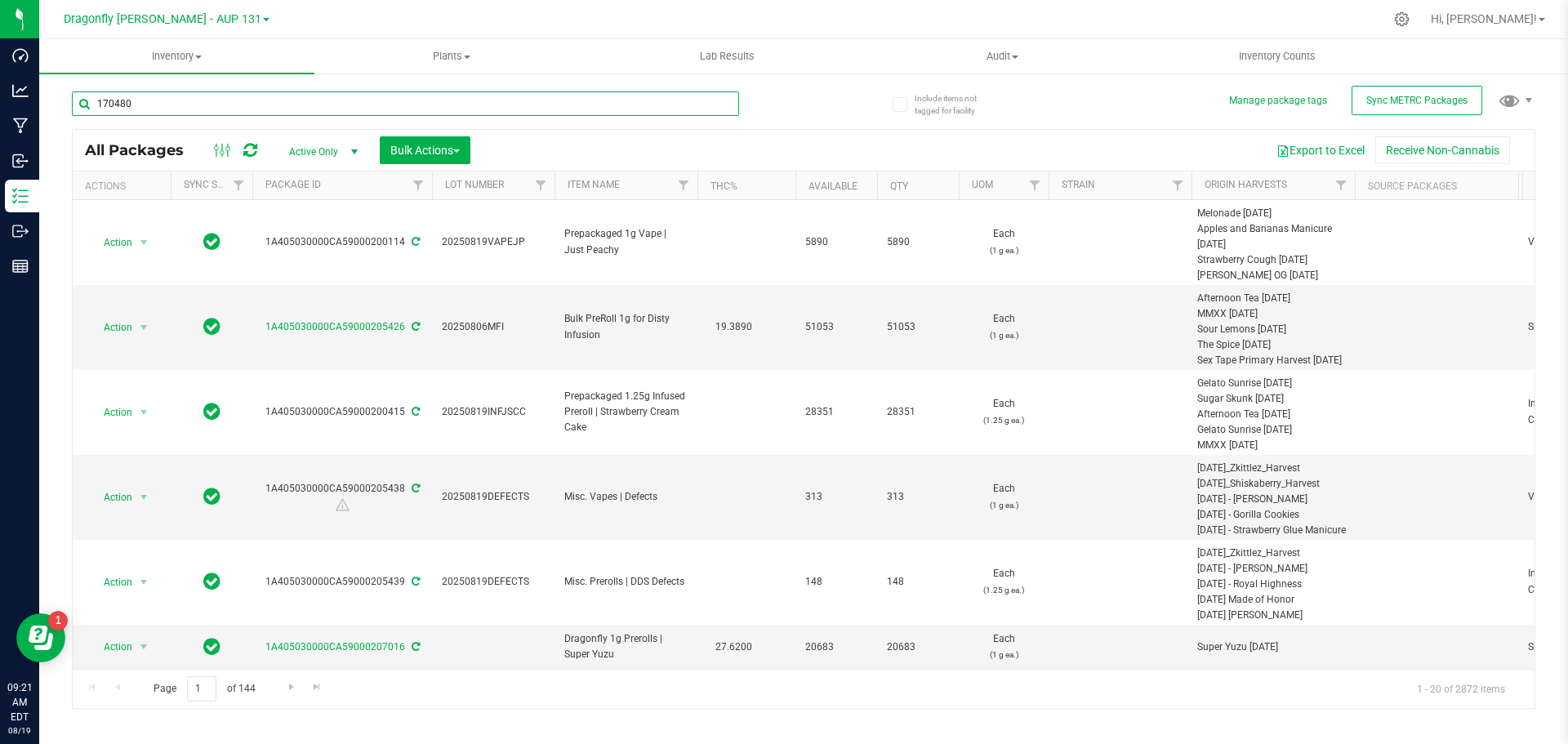
type input "170480"
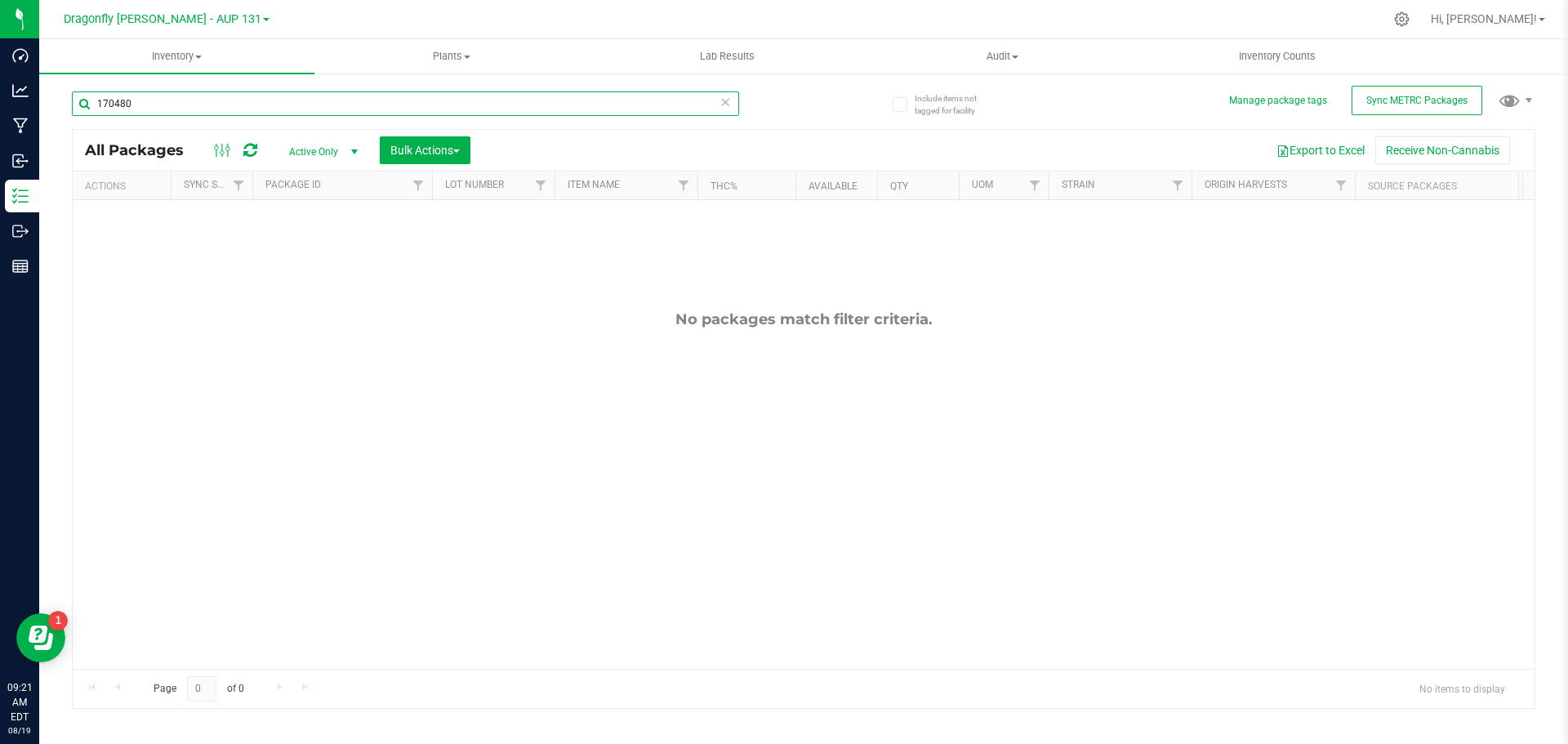
click at [244, 106] on input "170480" at bounding box center [405, 104] width 667 height 25
type input "1"
click at [722, 103] on input "text" at bounding box center [405, 104] width 667 height 25
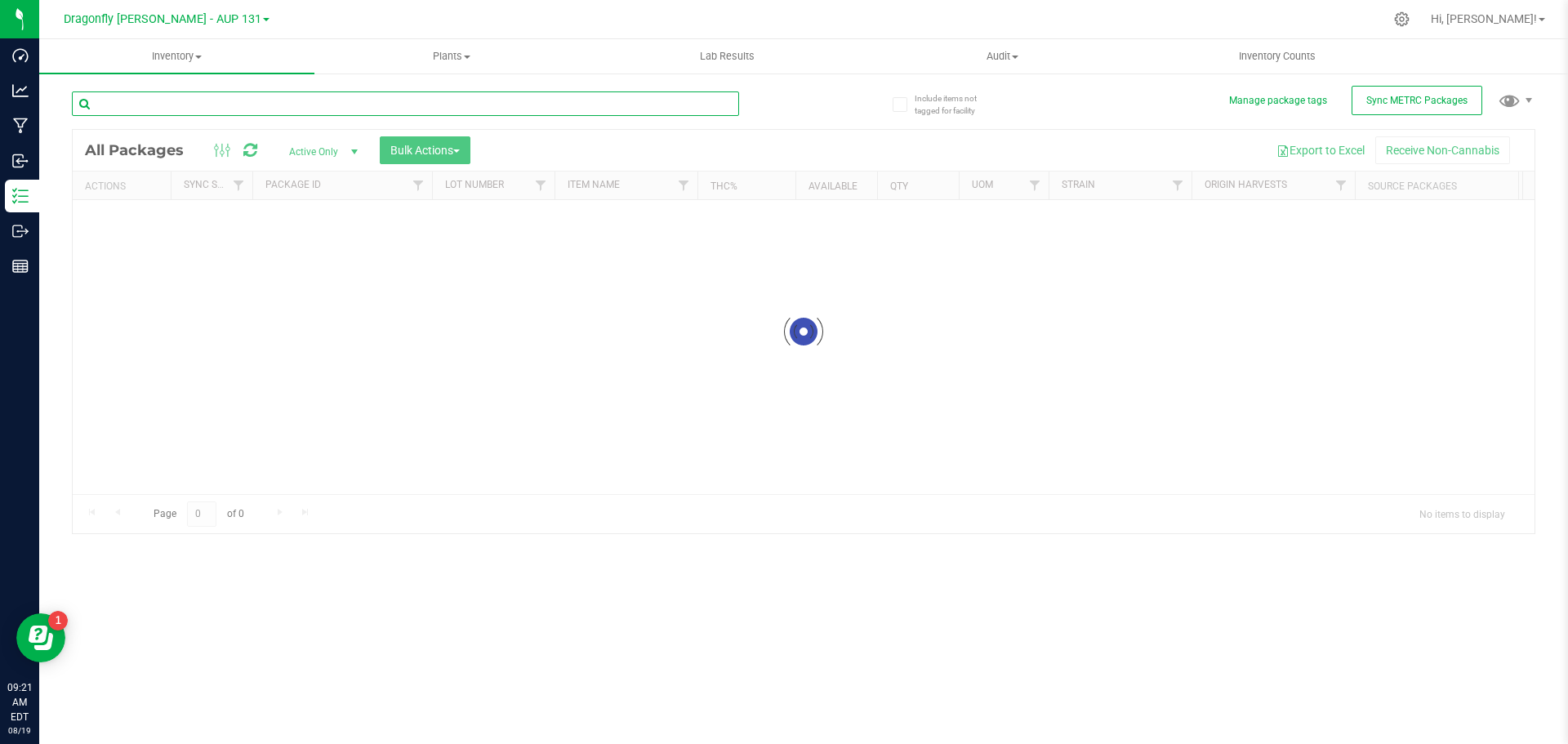
click at [337, 104] on input "text" at bounding box center [405, 104] width 667 height 25
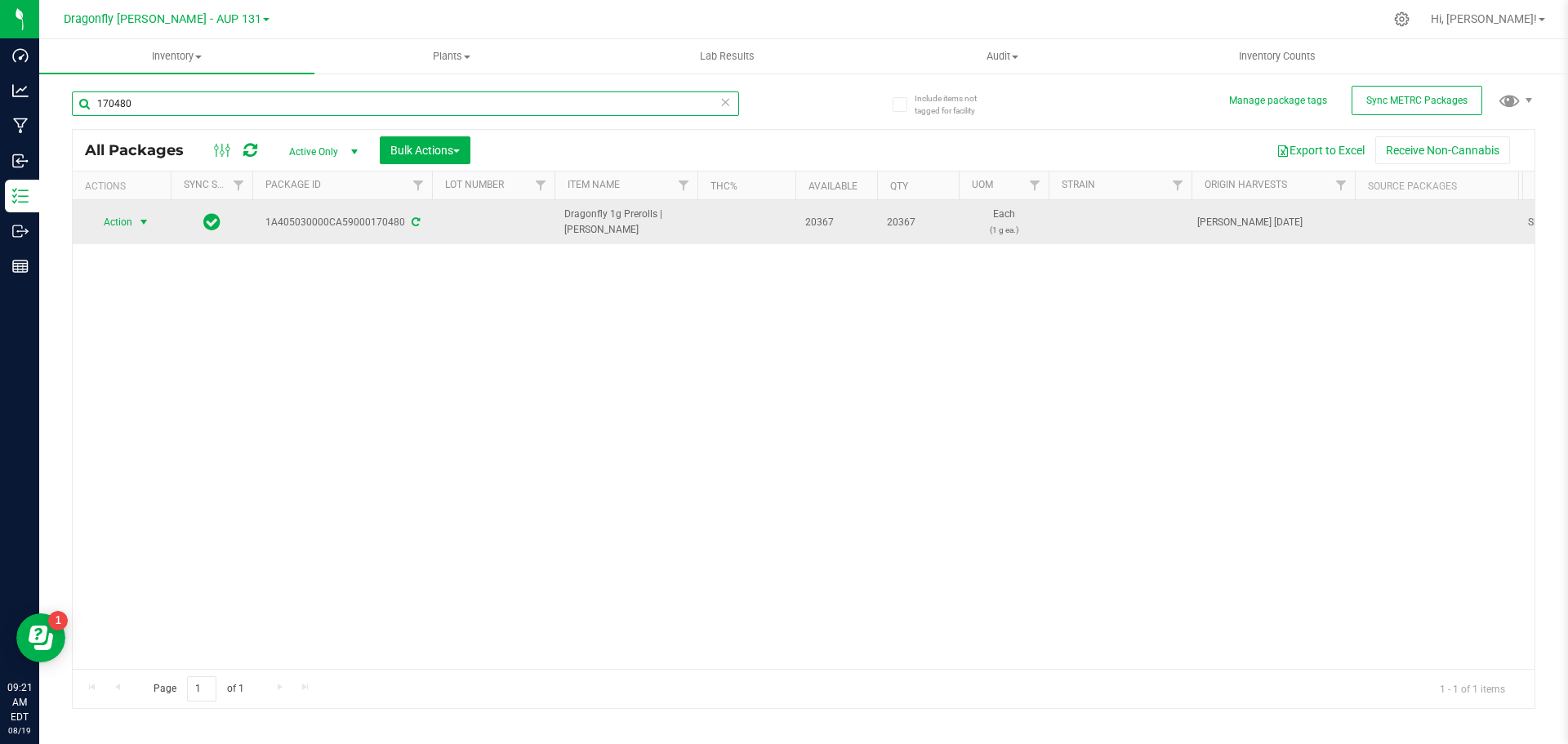
type input "170480"
click at [139, 220] on span "select" at bounding box center [143, 222] width 13 height 13
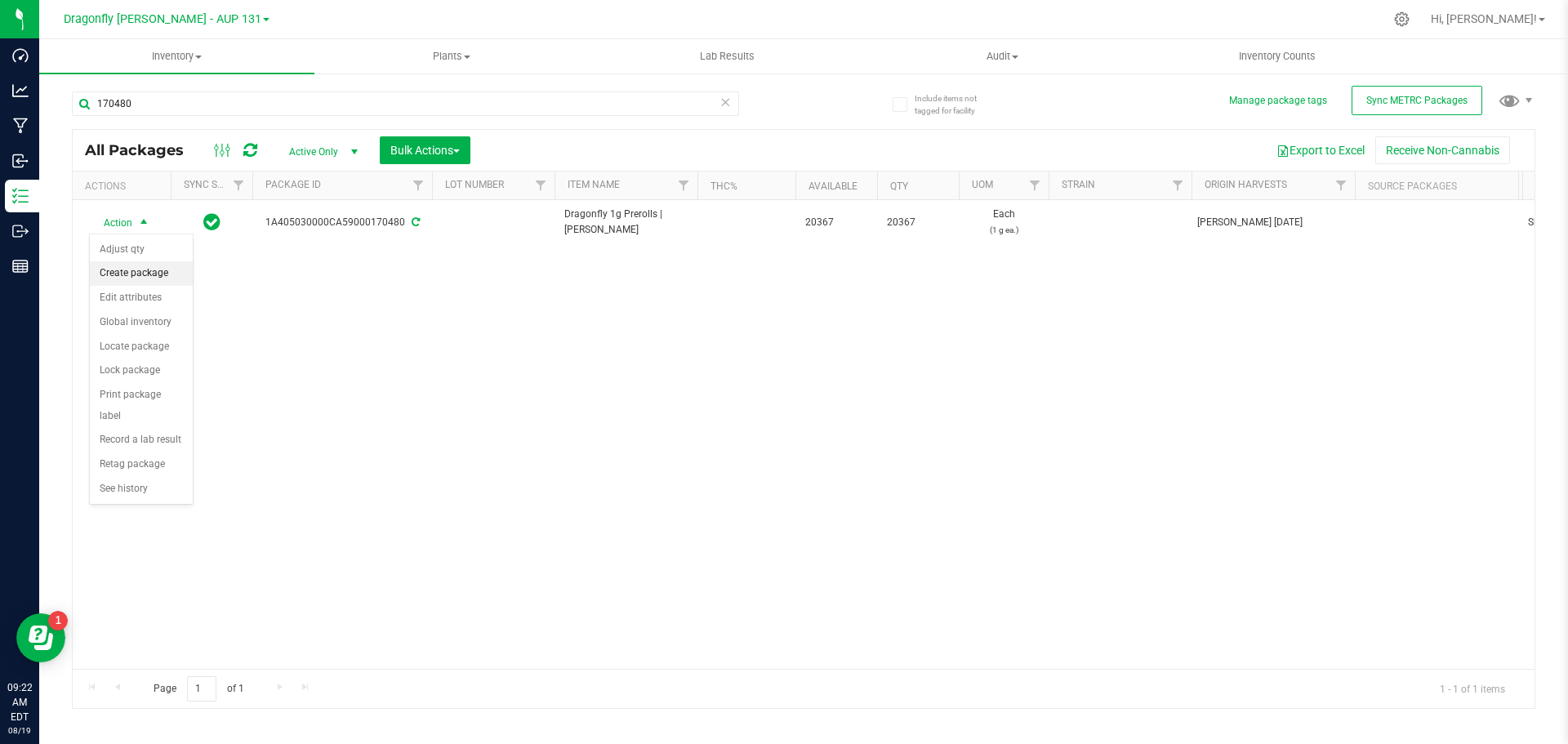
click at [151, 279] on li "Create package" at bounding box center [141, 274] width 103 height 25
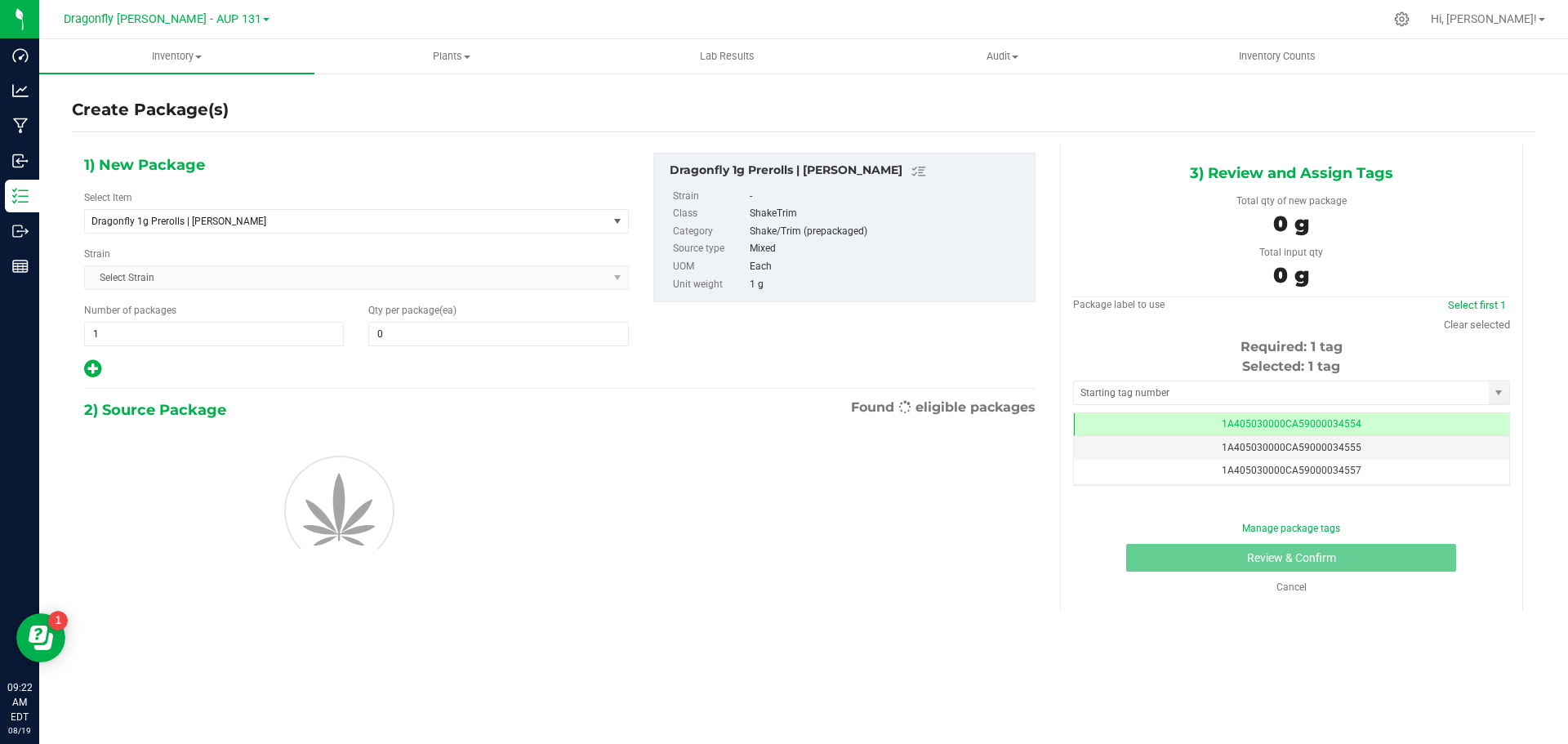
type input "0"
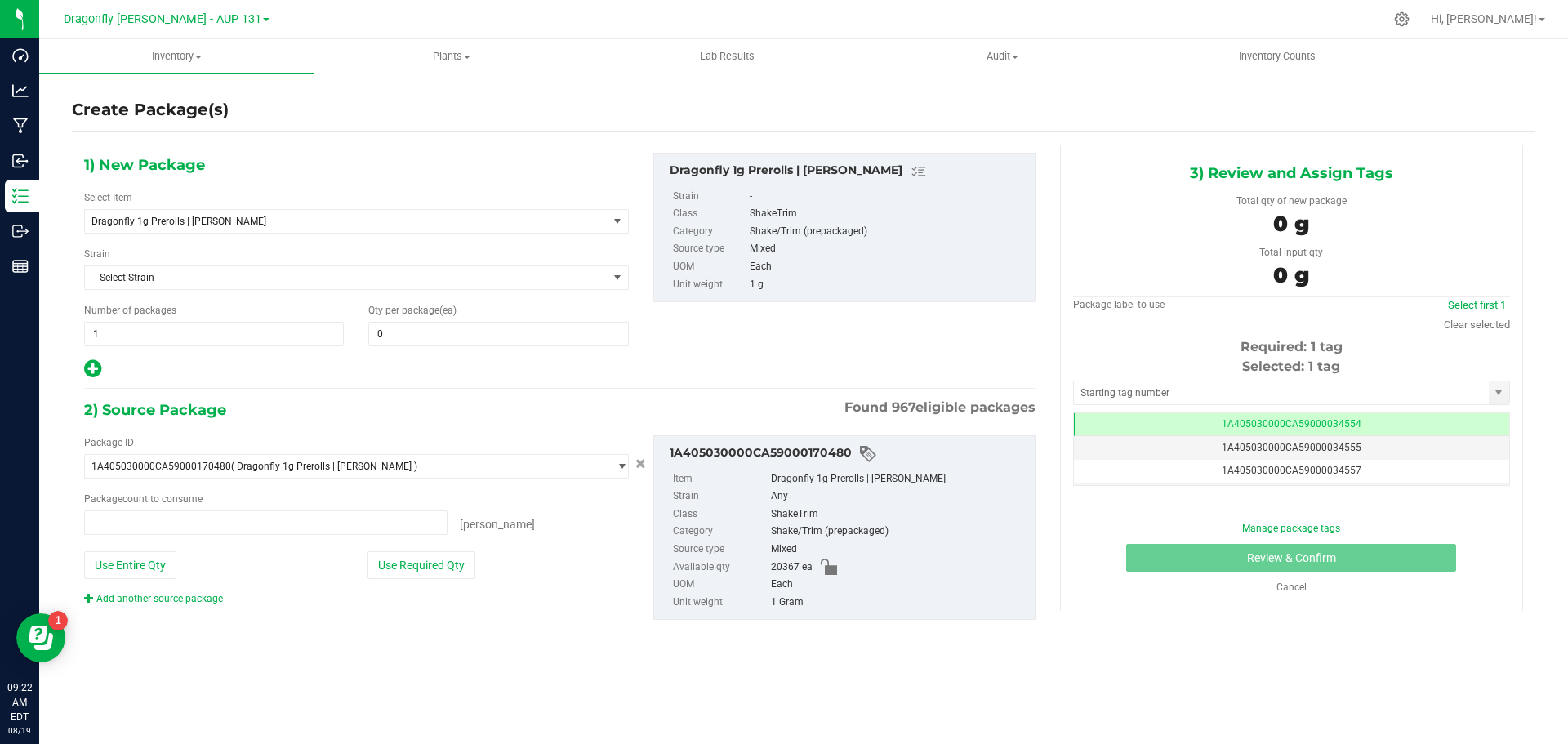
type input "0 ea"
click at [206, 332] on span "1 1" at bounding box center [214, 334] width 260 height 25
click at [206, 332] on input "1" at bounding box center [214, 334] width 258 height 23
type input "40"
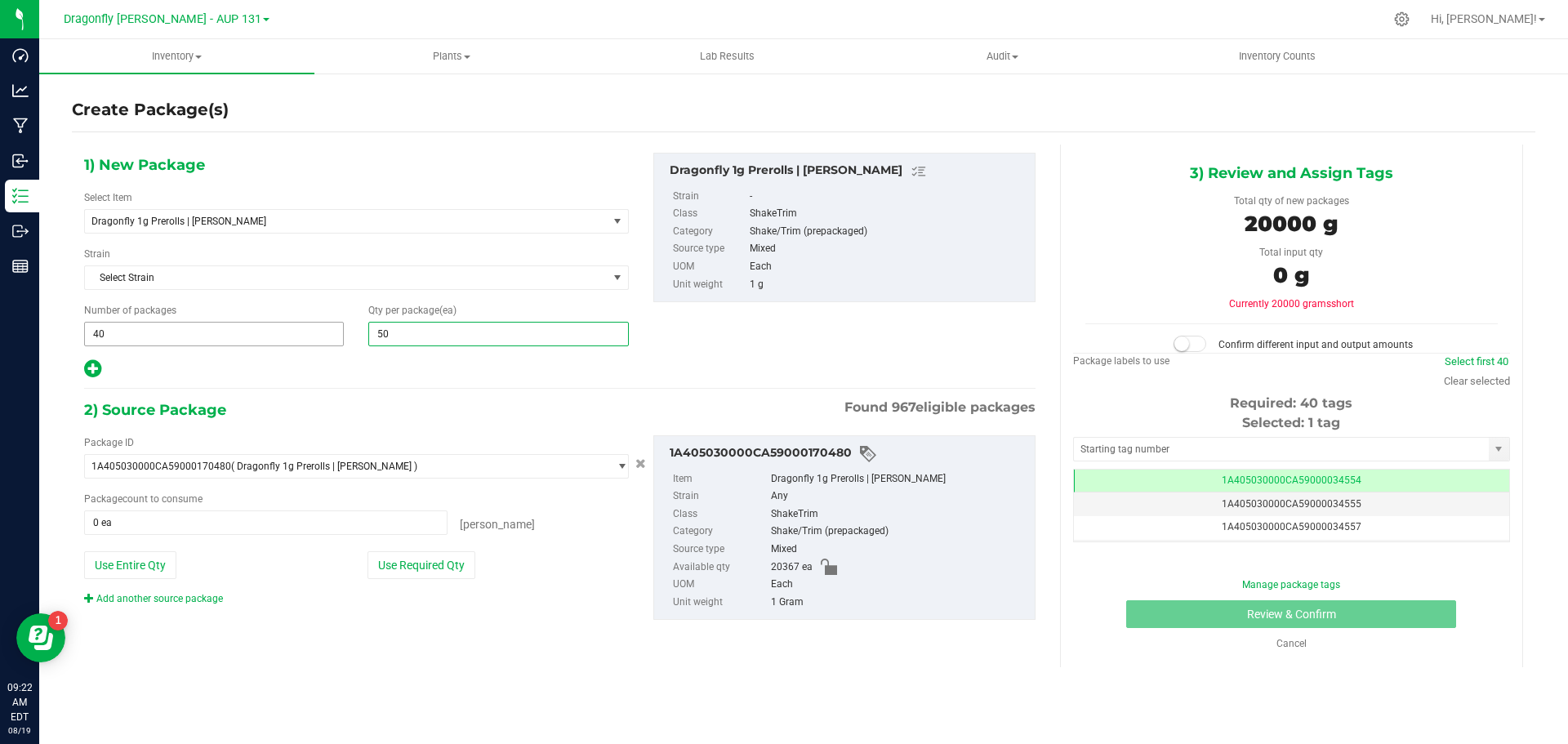
type input "500"
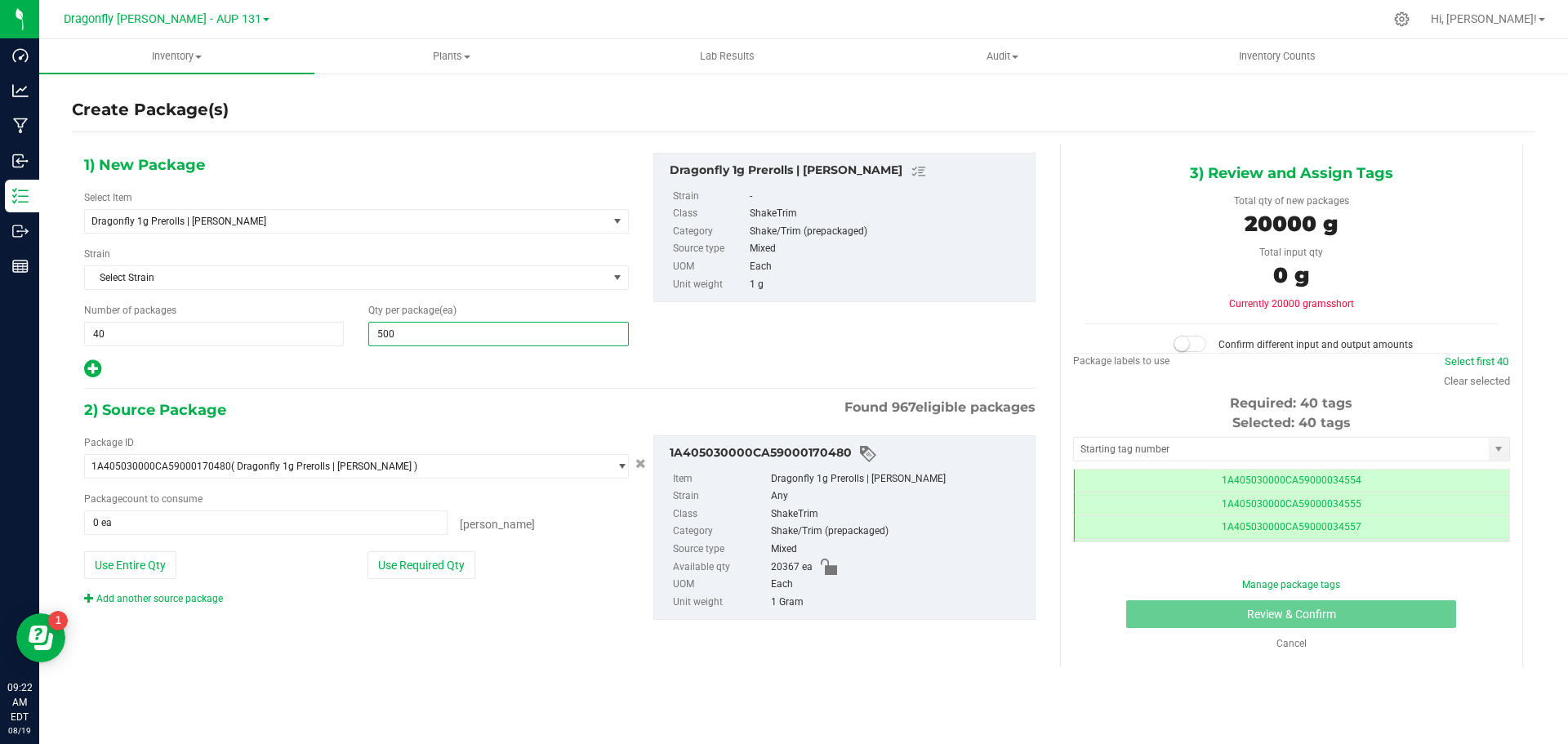
type input "500"
drag, startPoint x: 478, startPoint y: 570, endPoint x: 453, endPoint y: 570, distance: 25.0
click at [478, 570] on div "Use Required Qty" at bounding box center [498, 565] width 262 height 28
click at [453, 570] on button "Use Required Qty" at bounding box center [421, 565] width 108 height 28
type input "20000 ea"
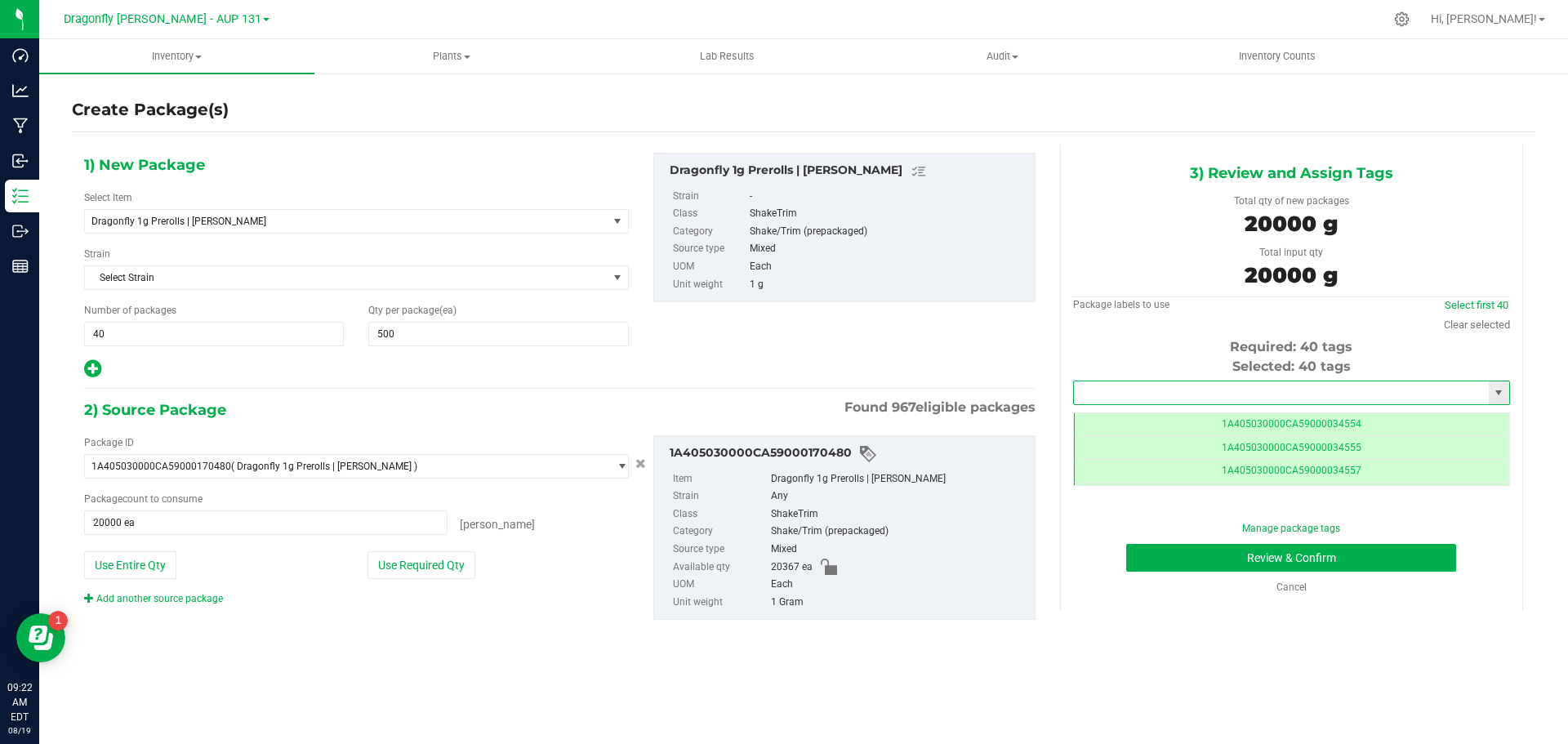
click at [1187, 387] on input "text" at bounding box center [1282, 393] width 415 height 23
click at [1203, 412] on li "1A405030000CA59000223376" at bounding box center [1292, 420] width 435 height 25
type input "1A405030000CA59000223376"
click at [1232, 565] on button "Review & Confirm" at bounding box center [1291, 558] width 330 height 28
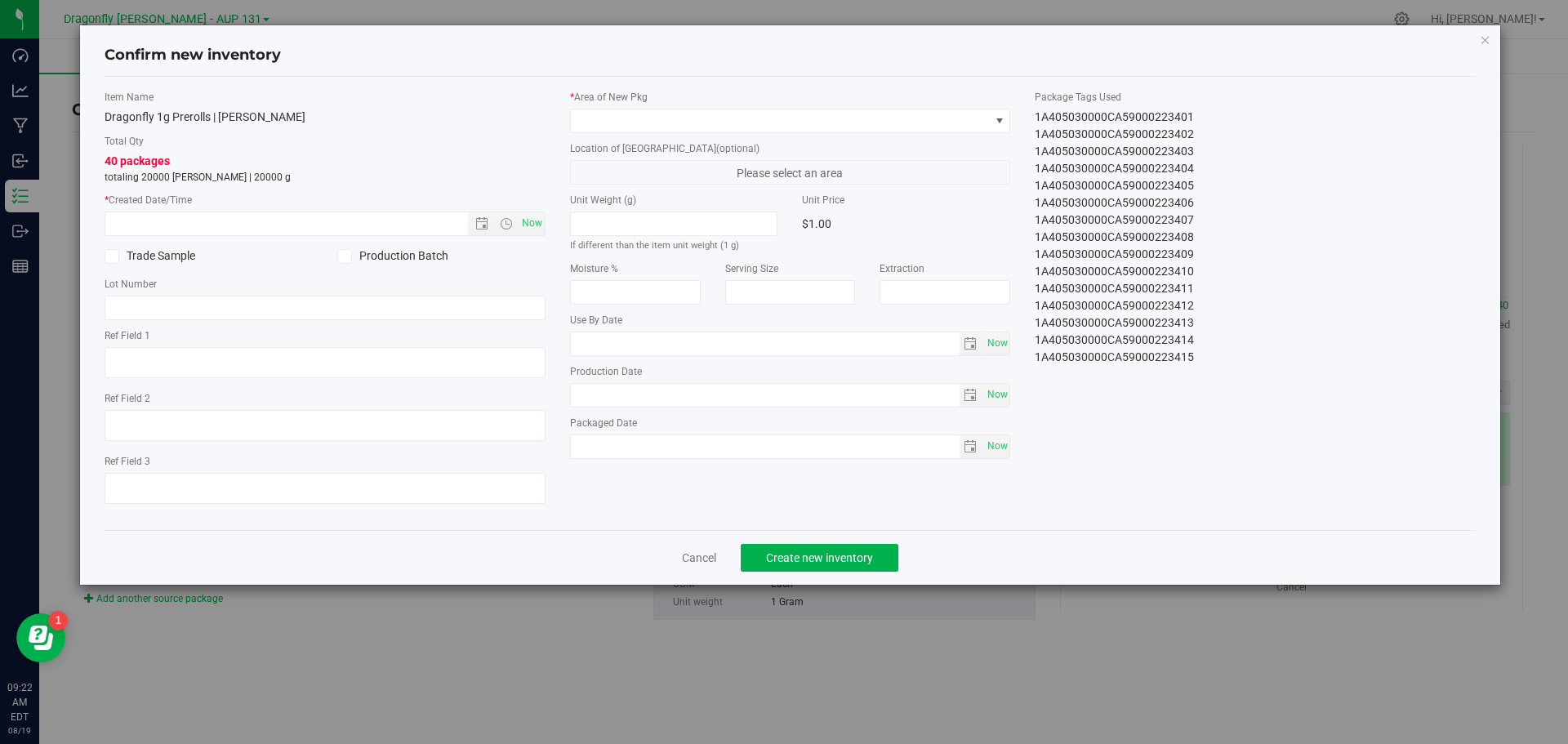
drag, startPoint x: 1035, startPoint y: 120, endPoint x: 1202, endPoint y: 389, distance: 316.6
click at [1202, 389] on div "Item Name Dragonfly 1g Prerolls | Larissa Pippin Total Qty 40 packages totaling…" at bounding box center [790, 304] width 1396 height 428
copy div "1A405030000CA59000223376 1A405030000CA59000223377 1A405030000CA59000223378 1A40…"
click at [703, 562] on link "Cancel" at bounding box center [699, 558] width 34 height 16
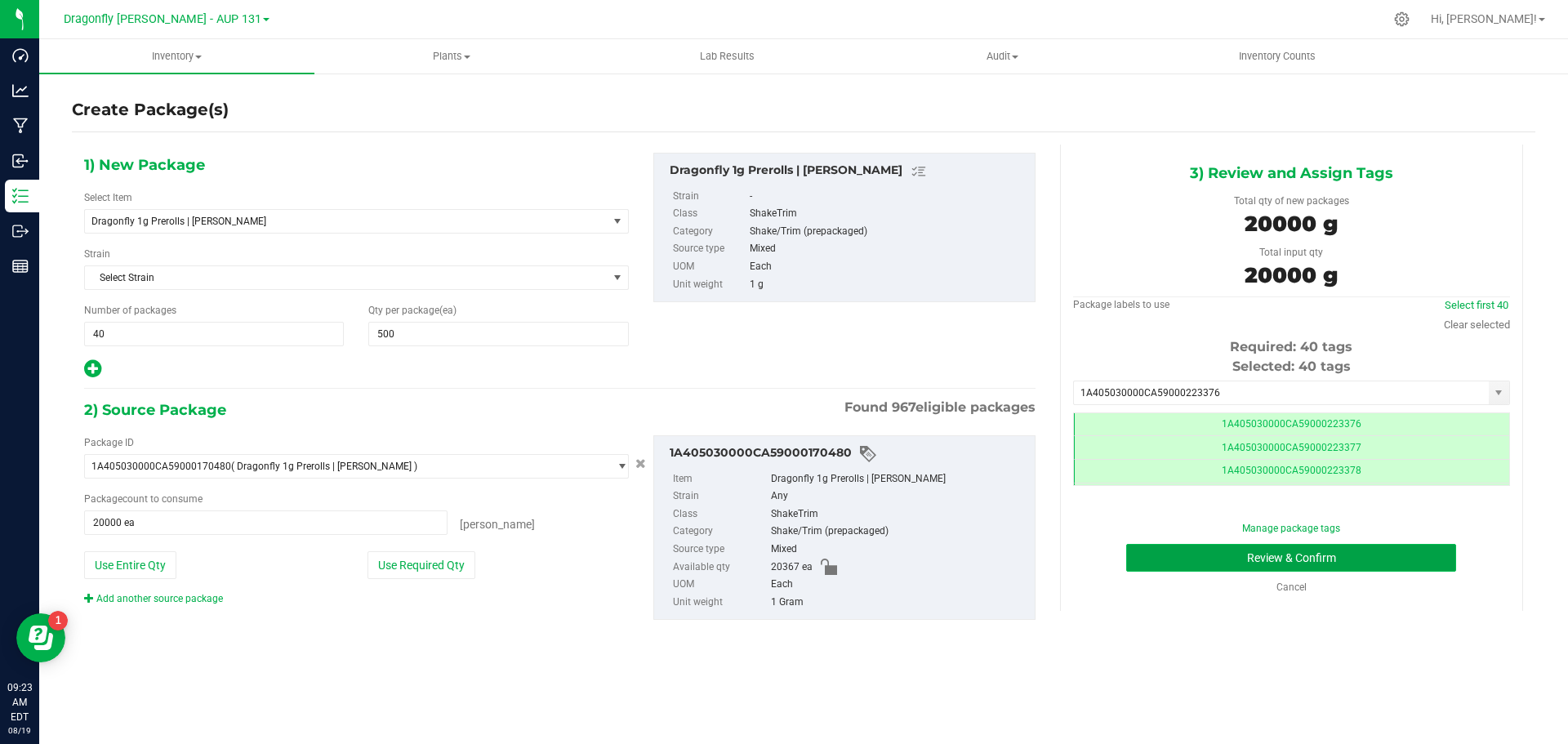
click at [1376, 553] on button "Review & Confirm" at bounding box center [1291, 558] width 330 height 28
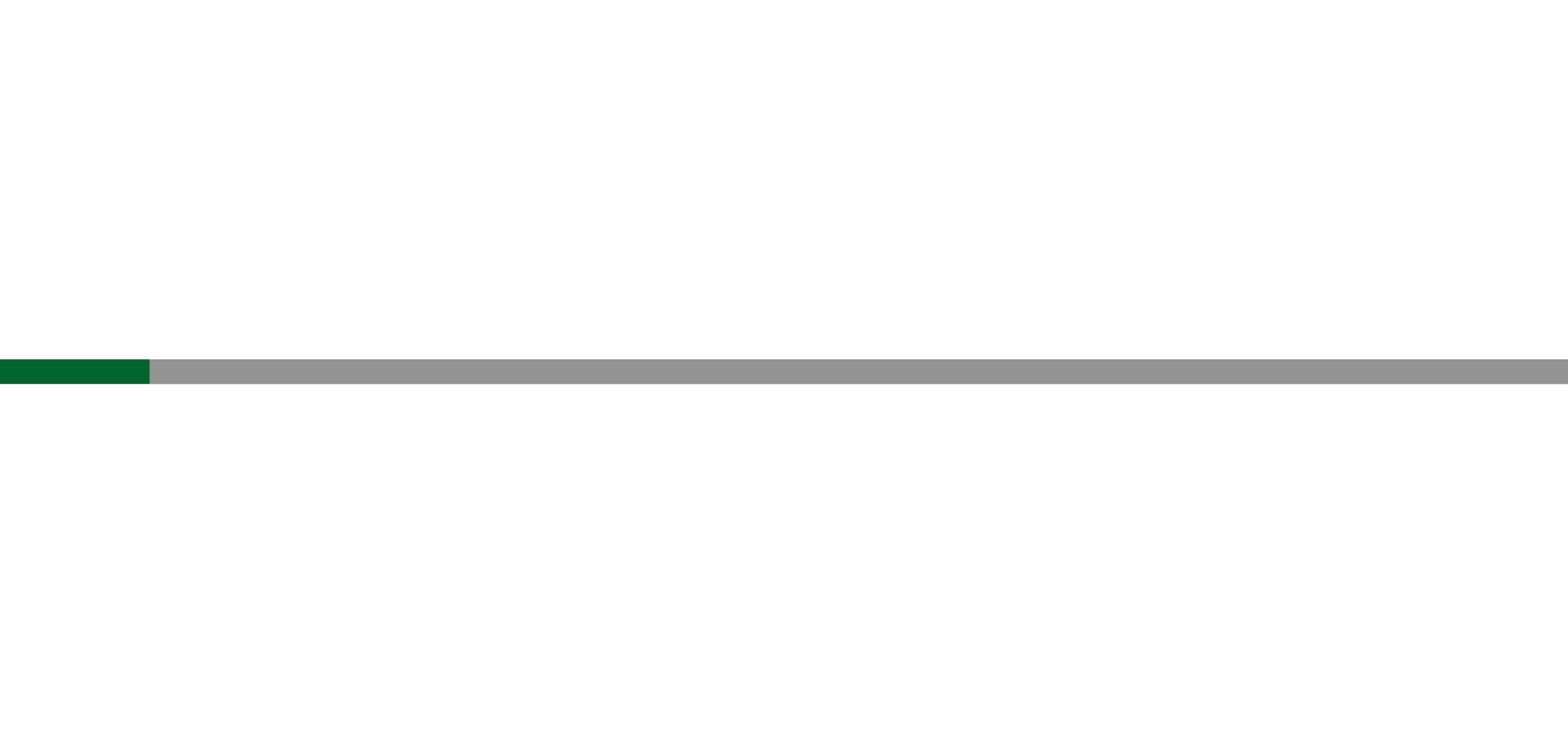
scroll to position [429, 0]
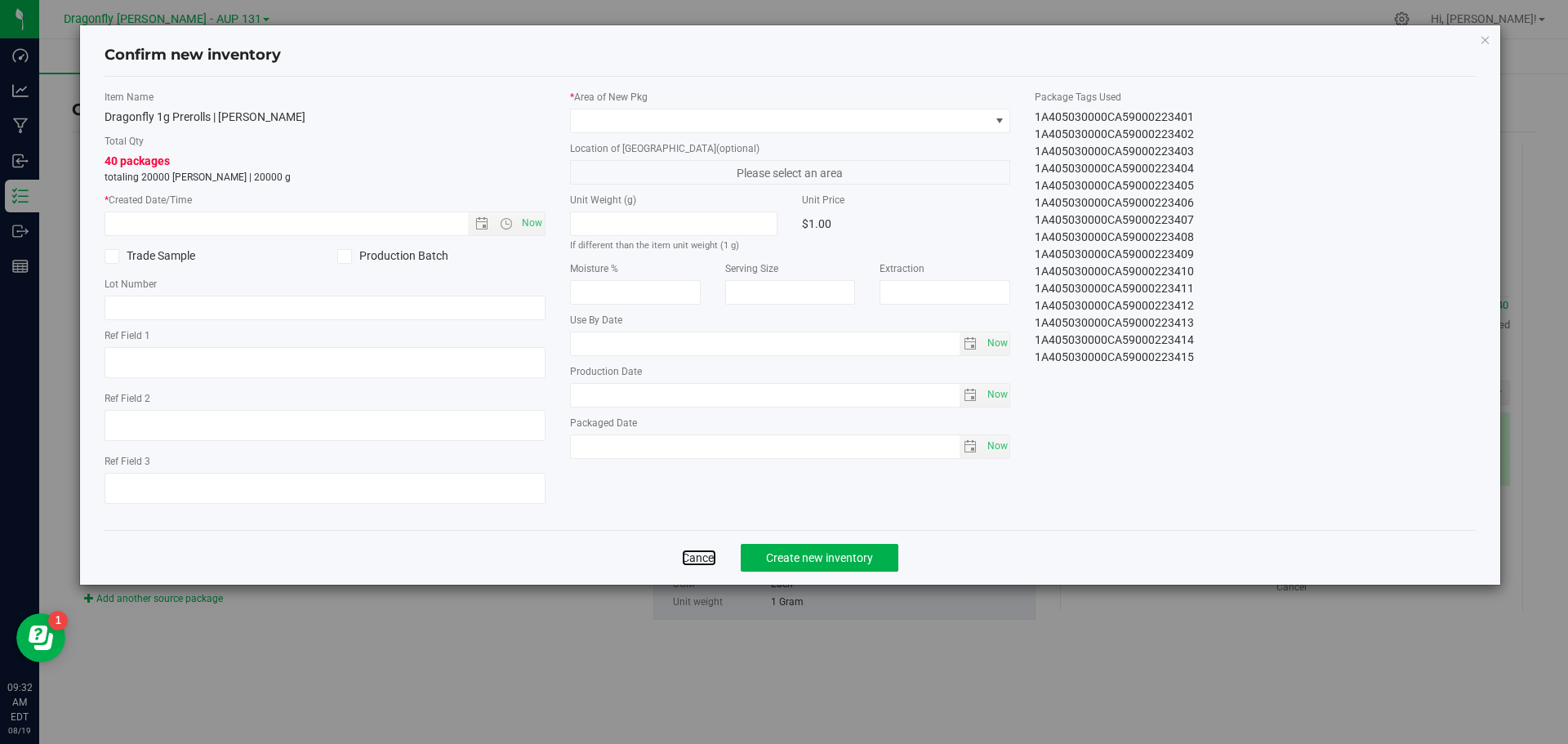
click at [705, 563] on link "Cancel" at bounding box center [699, 558] width 34 height 16
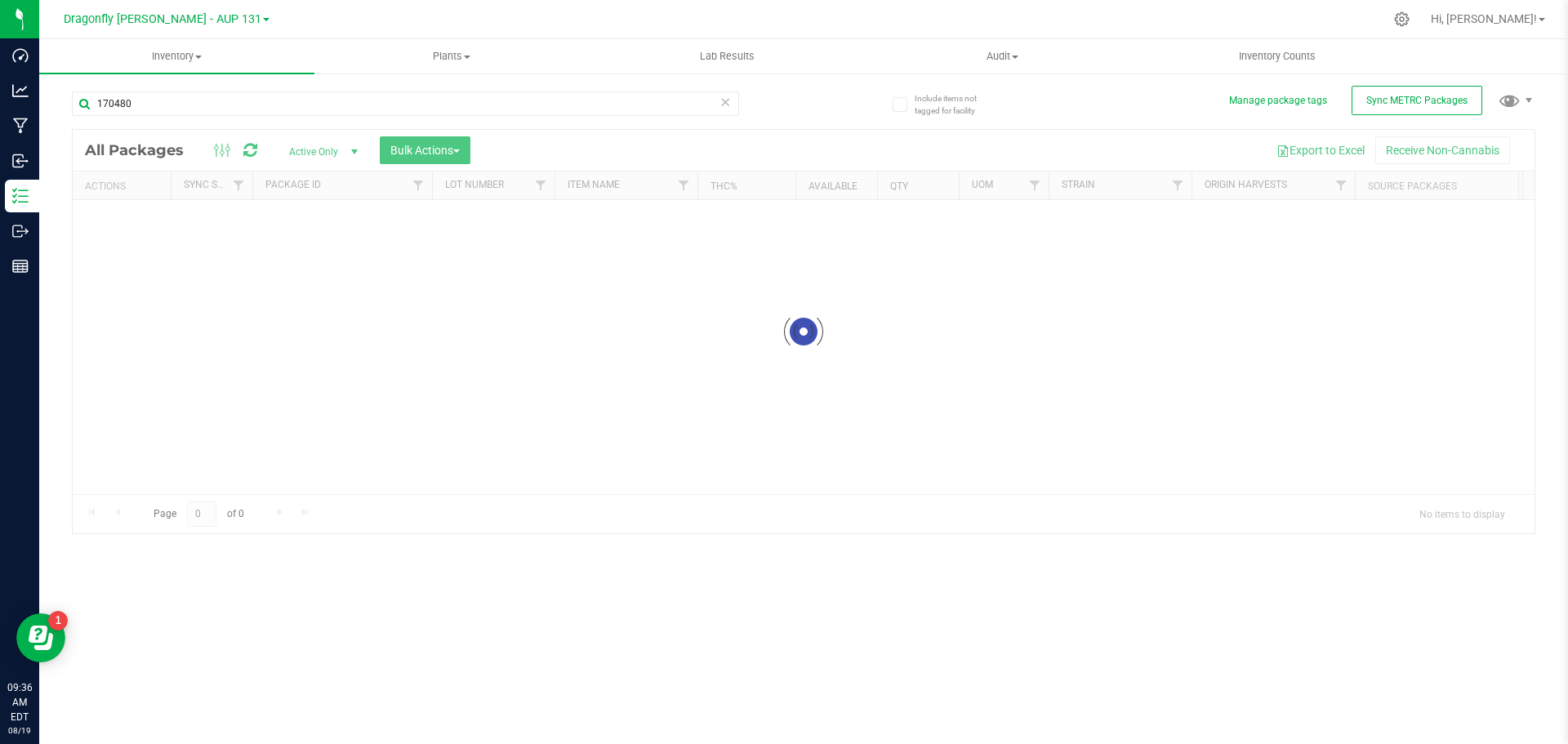
click at [724, 99] on icon at bounding box center [725, 101] width 11 height 20
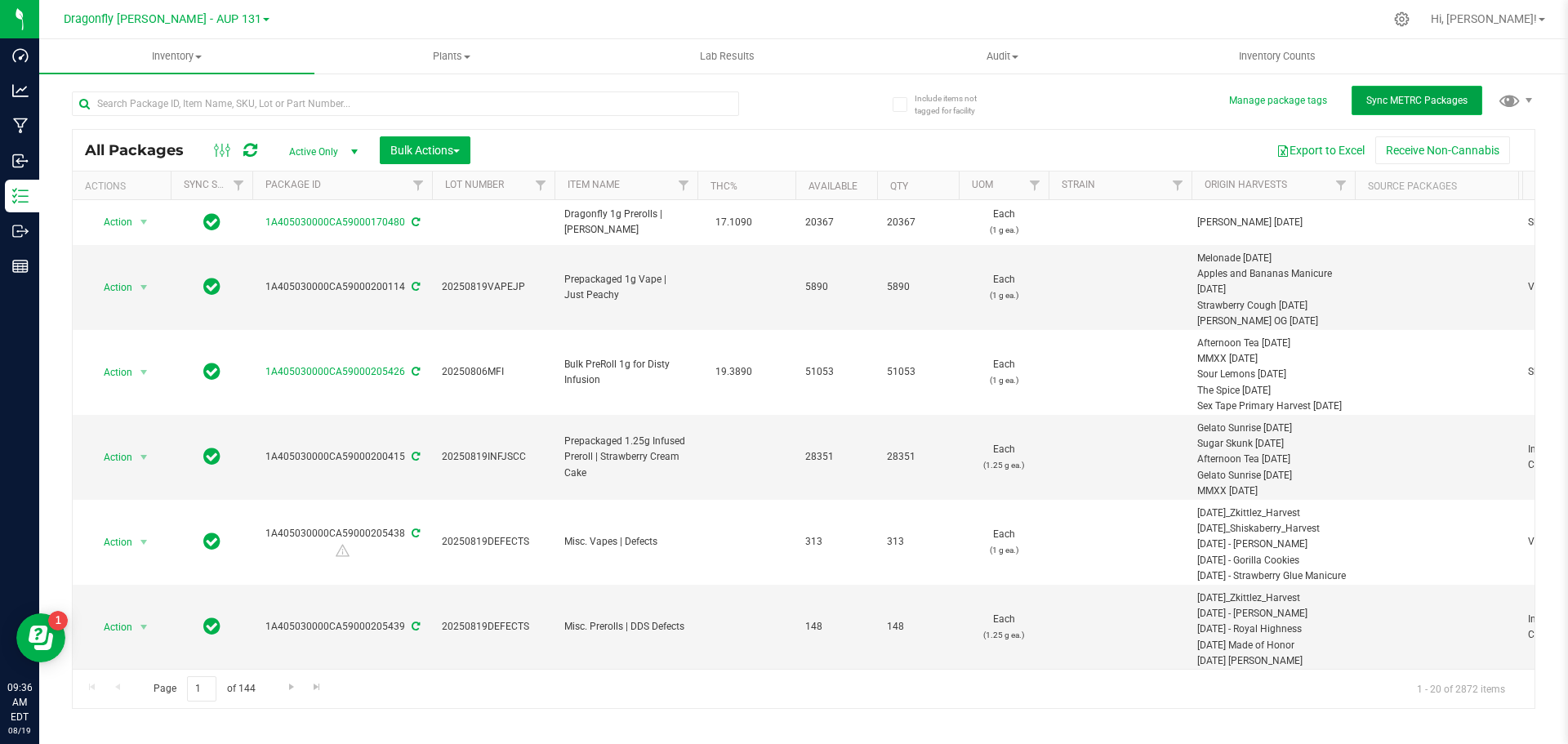
click at [1405, 102] on span "Sync METRC Packages" at bounding box center [1417, 99] width 101 height 11
click at [282, 101] on input "text" at bounding box center [405, 104] width 667 height 25
type input "207020"
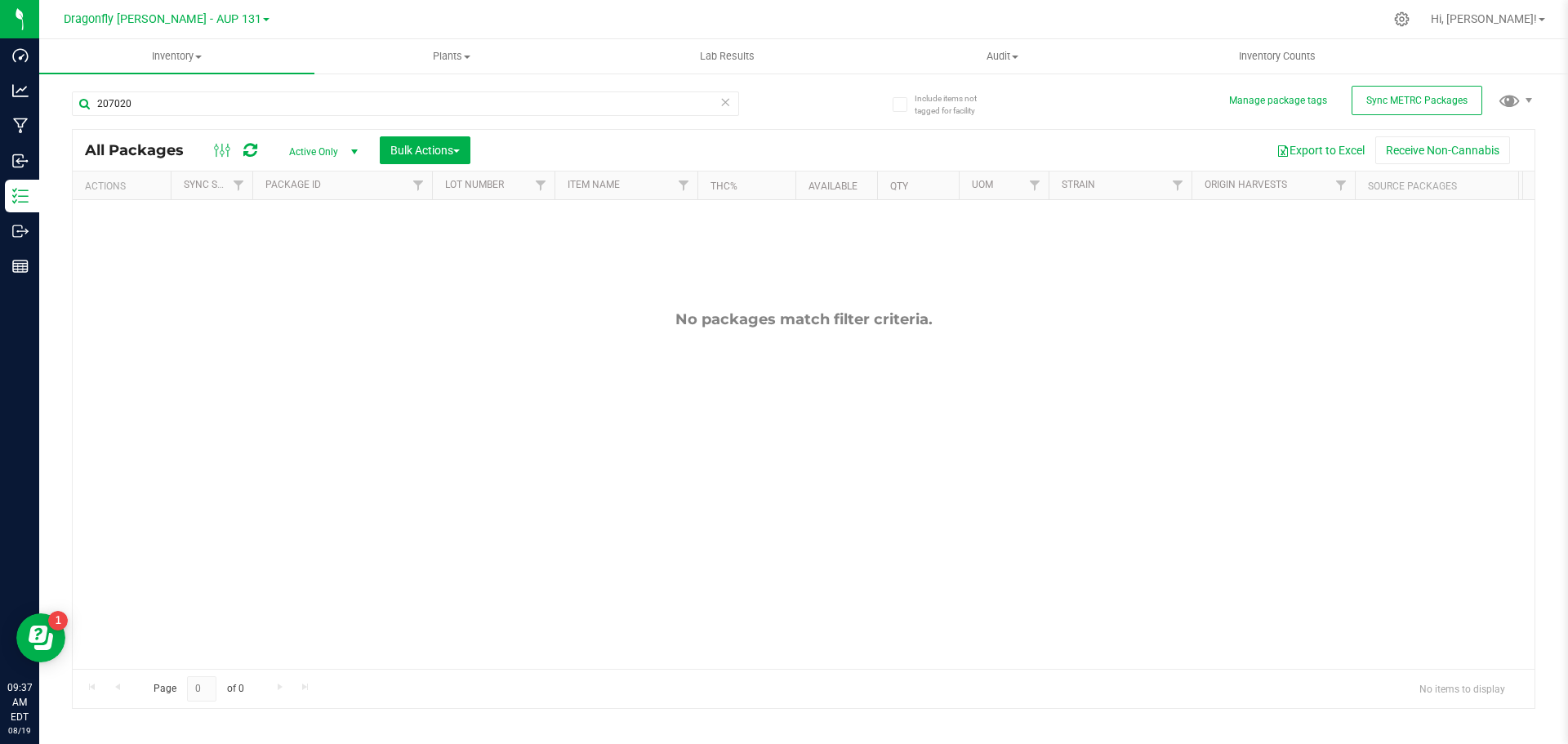
click at [722, 103] on icon at bounding box center [725, 101] width 11 height 20
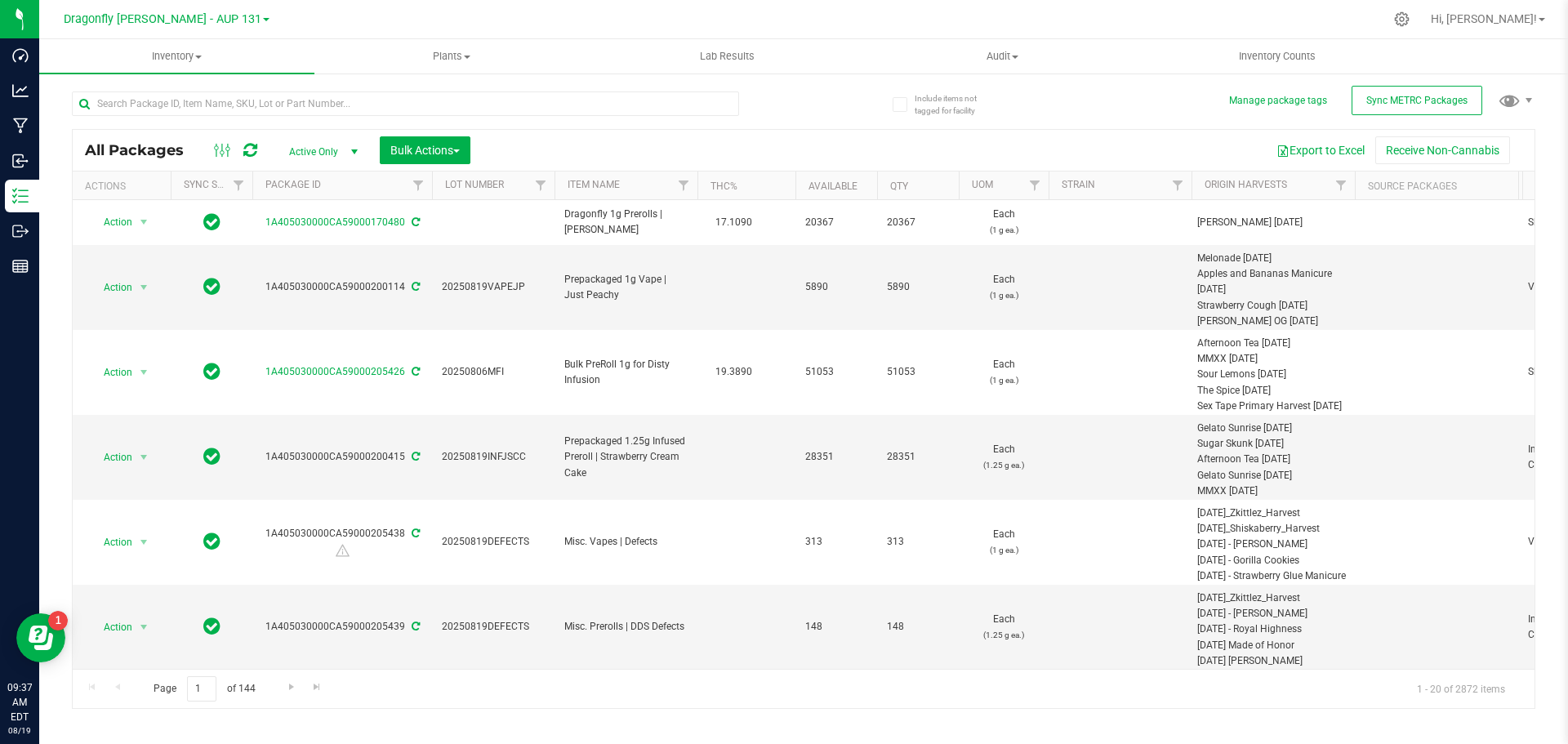
click at [1376, 117] on div "All Packages Active Only Active Only Lab Samples Locked All External Internal B…" at bounding box center [804, 392] width 1463 height 633
click at [1376, 105] on span "Sync METRC Packages" at bounding box center [1417, 99] width 101 height 11
click at [683, 28] on div "Error syncing transfer packages: Sync already in progress" at bounding box center [784, 28] width 245 height 57
click at [328, 111] on input "text" at bounding box center [405, 104] width 667 height 25
type input "207020"
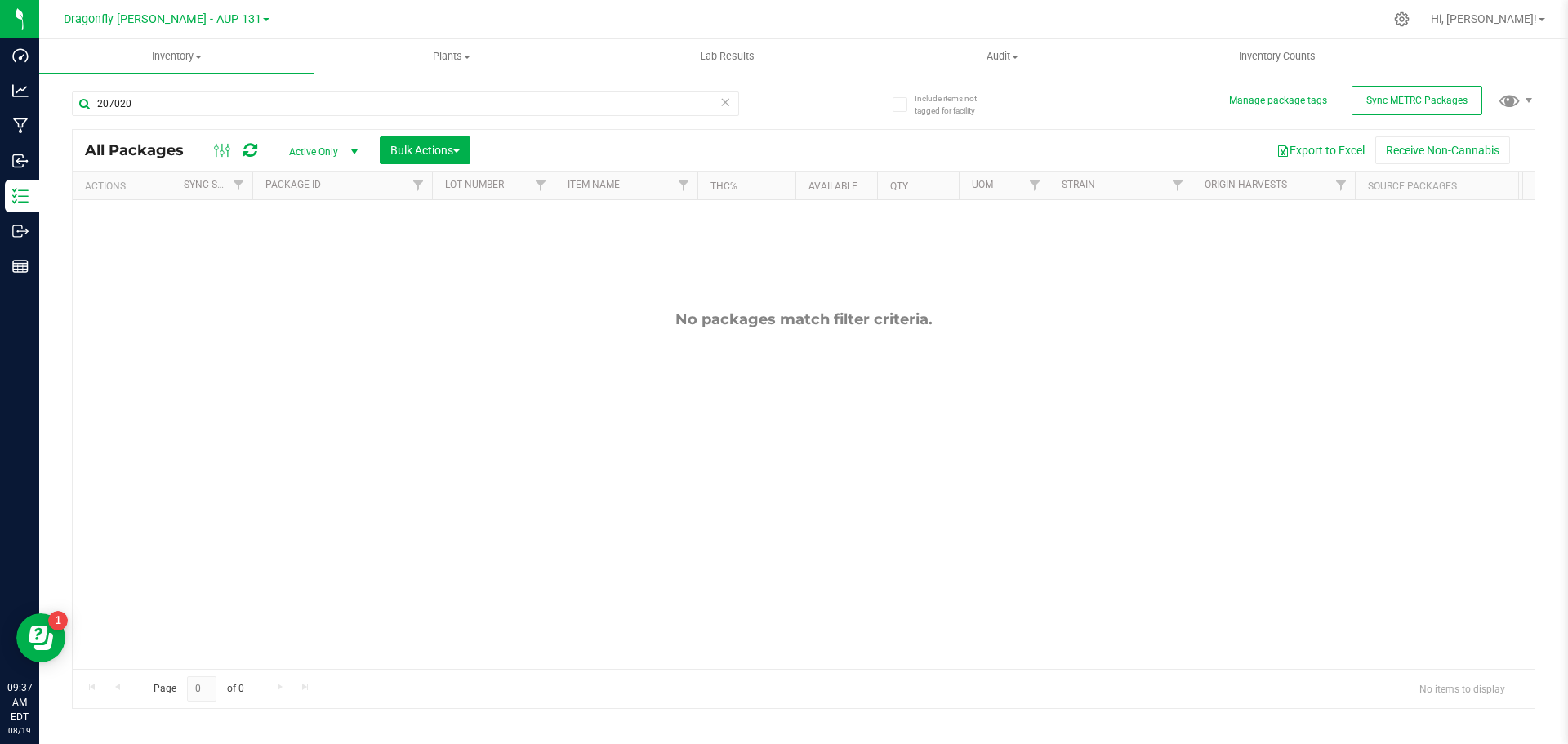
click at [722, 101] on icon at bounding box center [725, 101] width 11 height 20
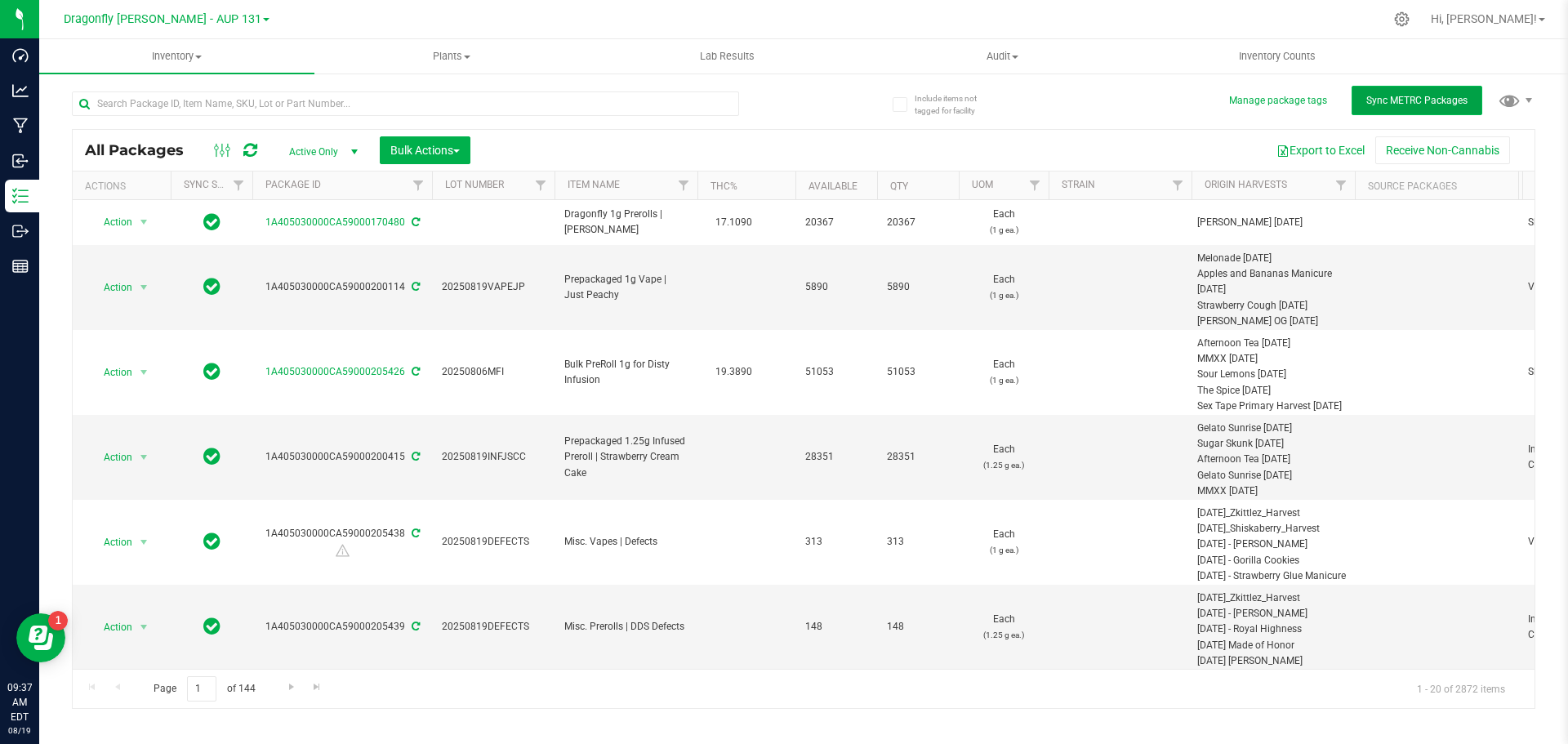
click at [1377, 100] on span "Sync METRC Packages" at bounding box center [1417, 99] width 101 height 11
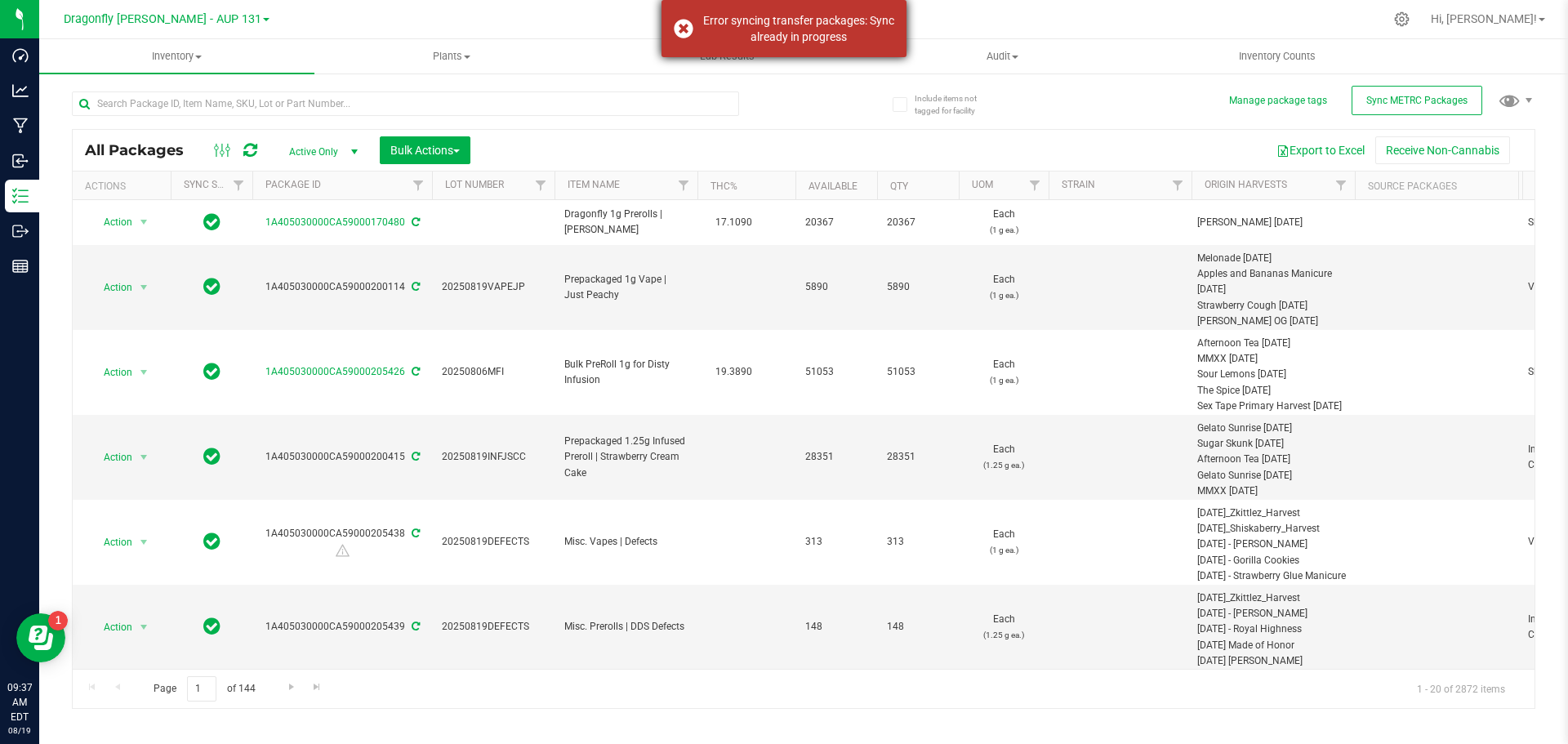
click at [677, 34] on div "Error syncing transfer packages: Sync already in progress" at bounding box center [784, 28] width 245 height 57
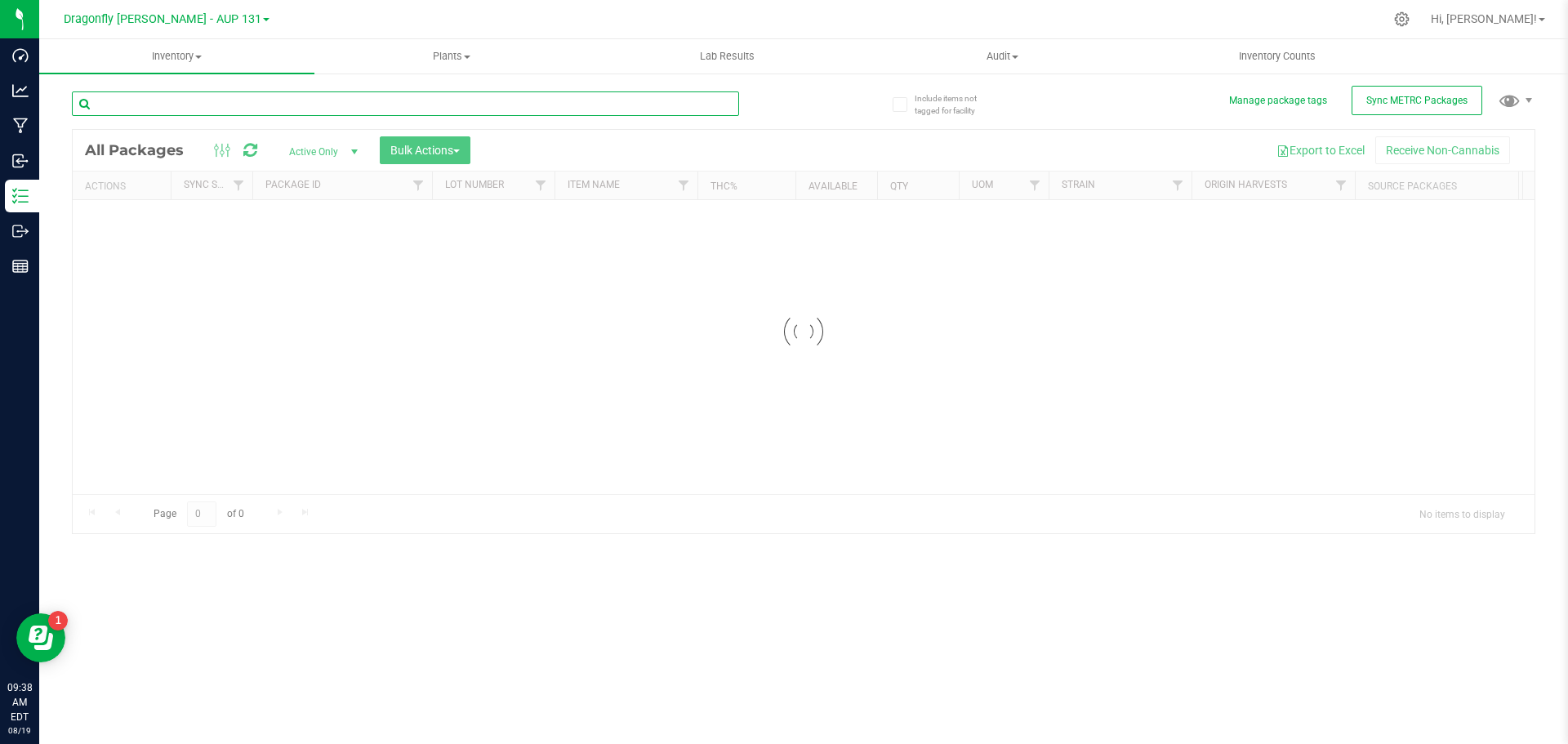
click at [501, 107] on input "text" at bounding box center [405, 104] width 667 height 25
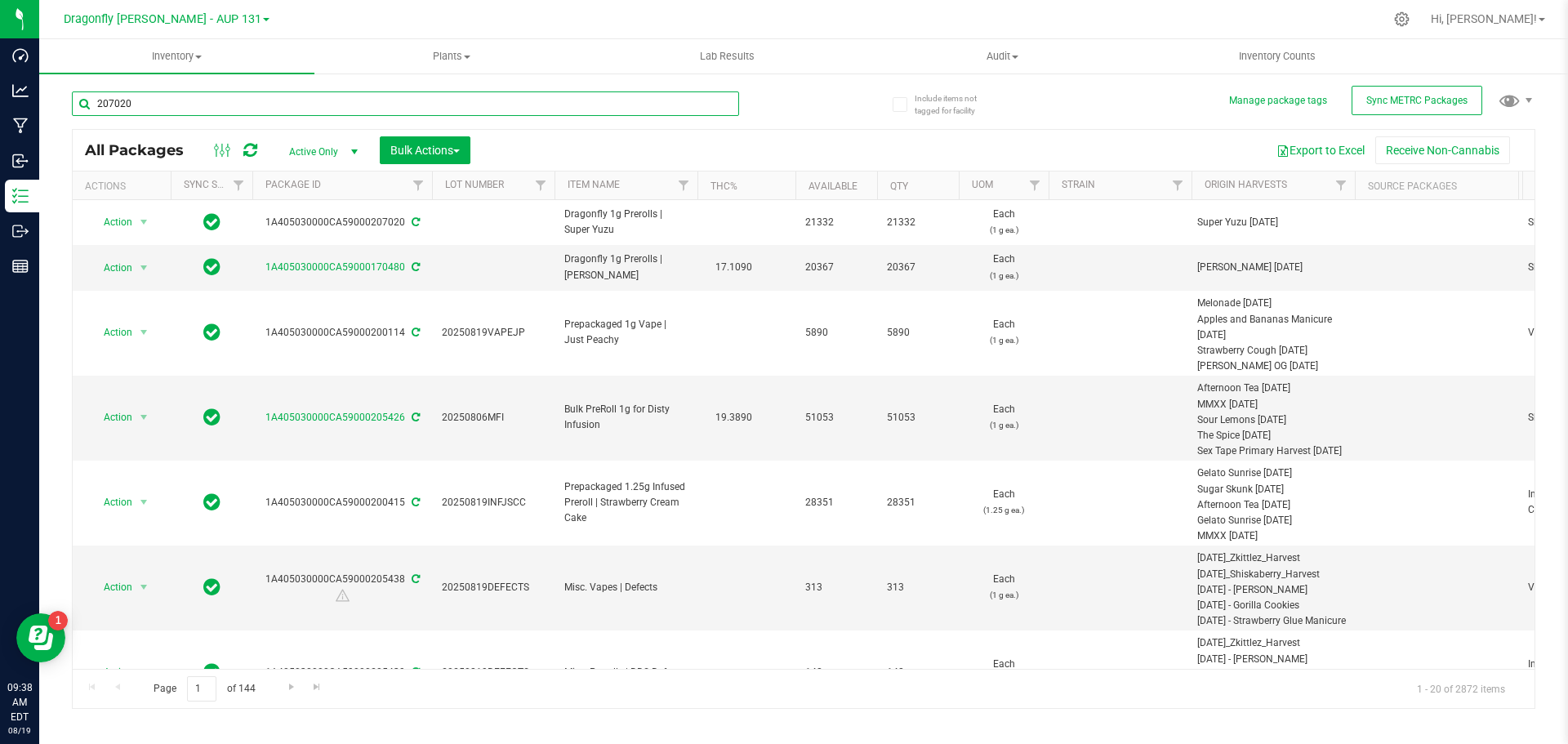
type input "207020"
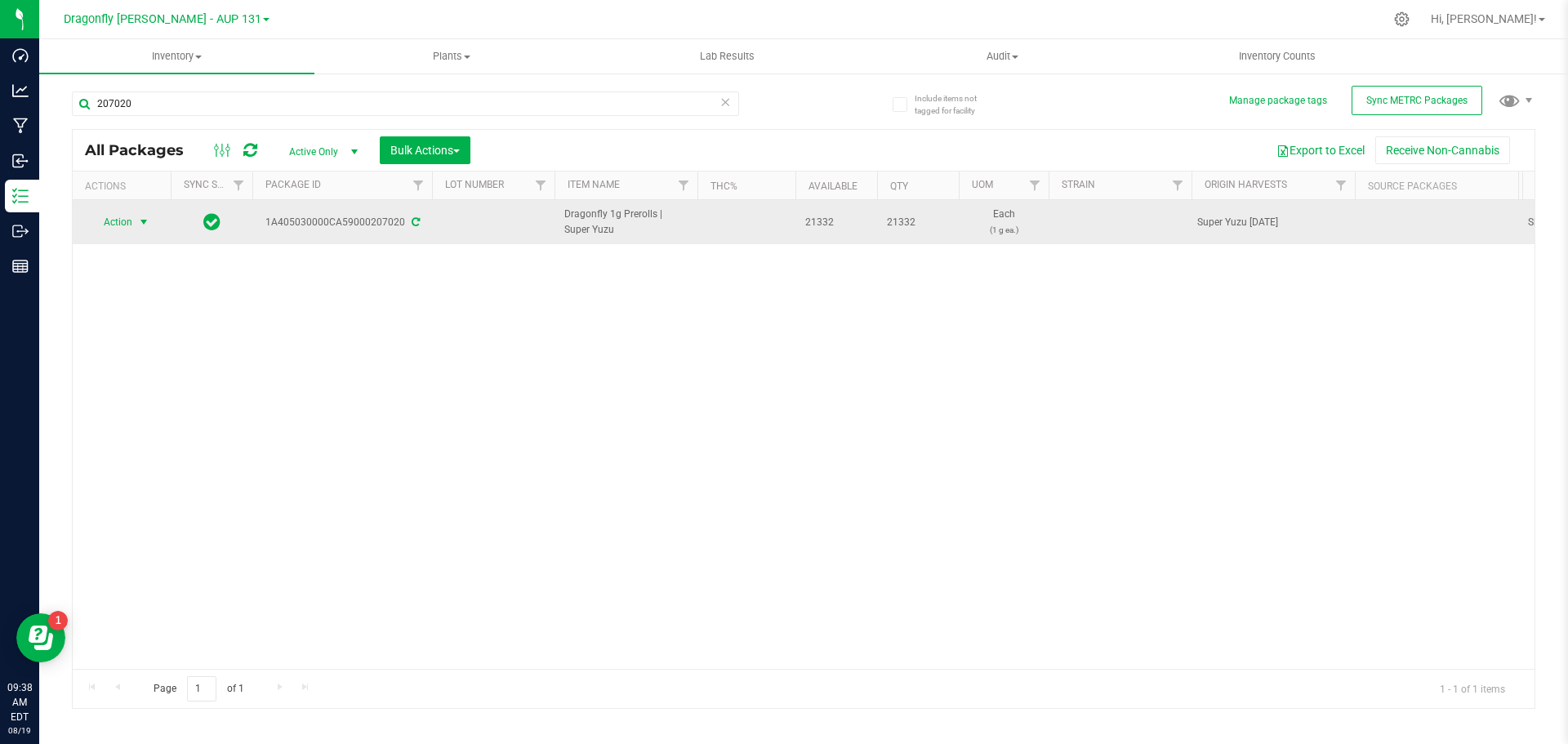
click at [122, 222] on span "Action" at bounding box center [111, 222] width 44 height 23
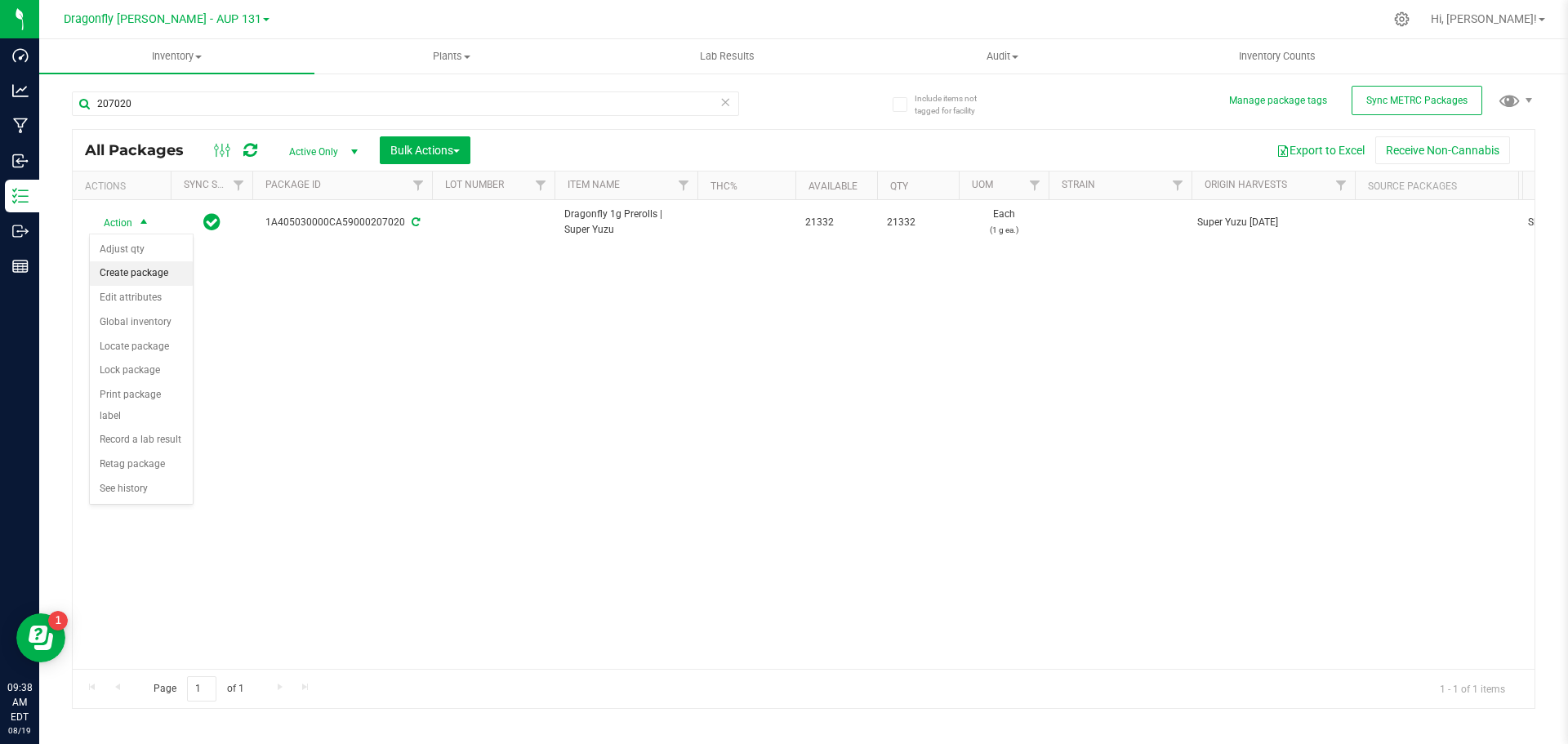
click at [139, 270] on li "Create package" at bounding box center [141, 274] width 103 height 25
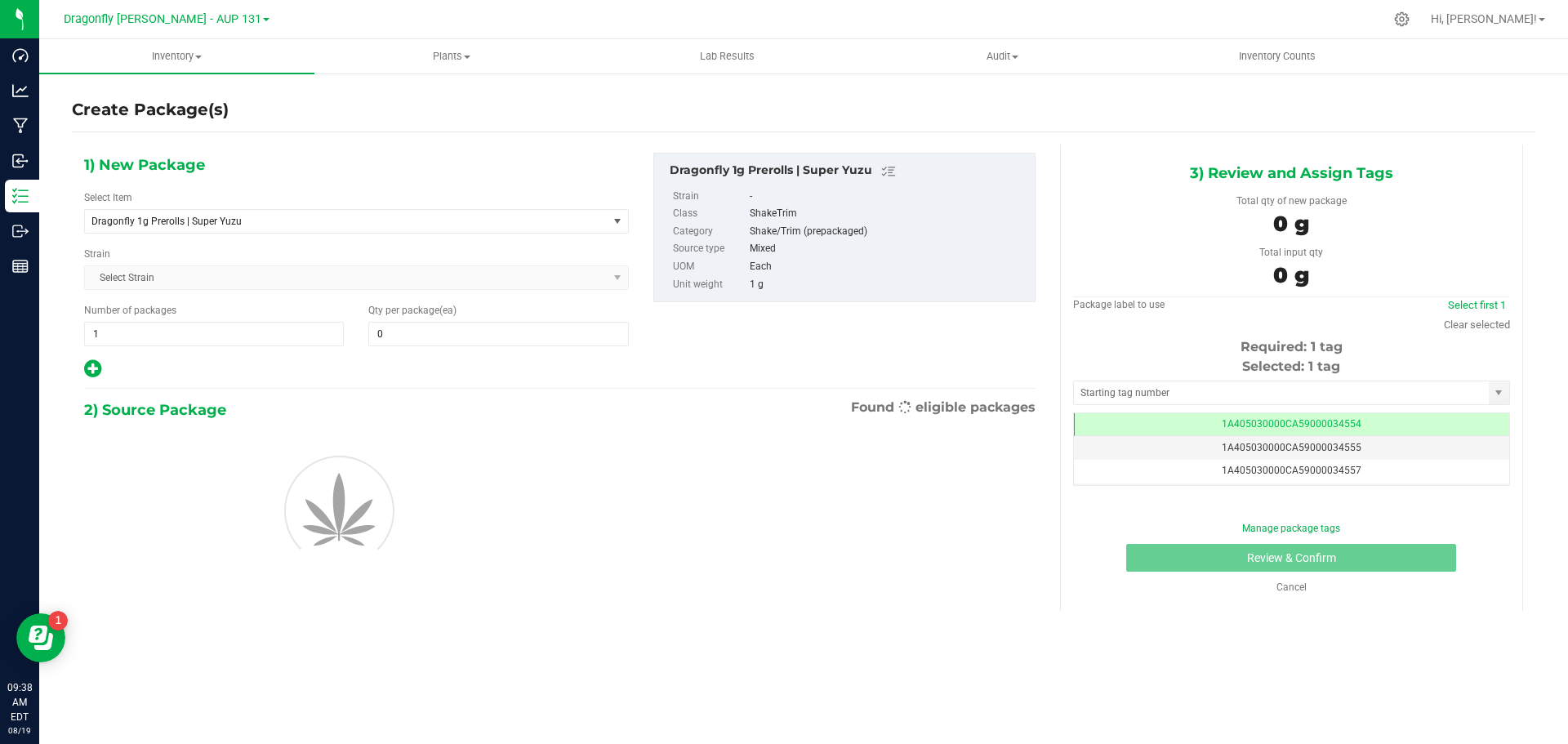
type input "0"
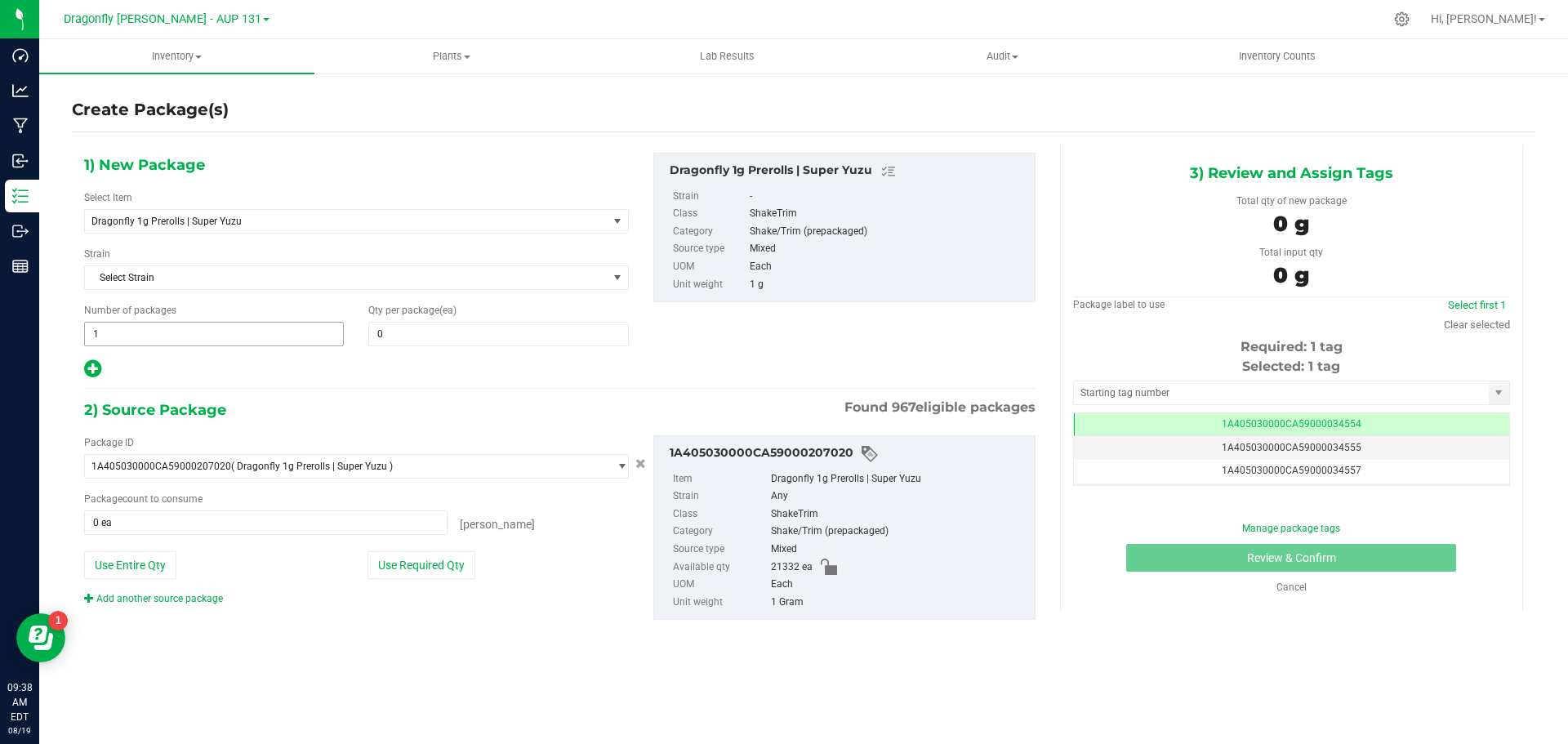
click at [181, 337] on span "1 1" at bounding box center [214, 334] width 260 height 25
type input "42"
click at [478, 338] on span at bounding box center [498, 334] width 260 height 25
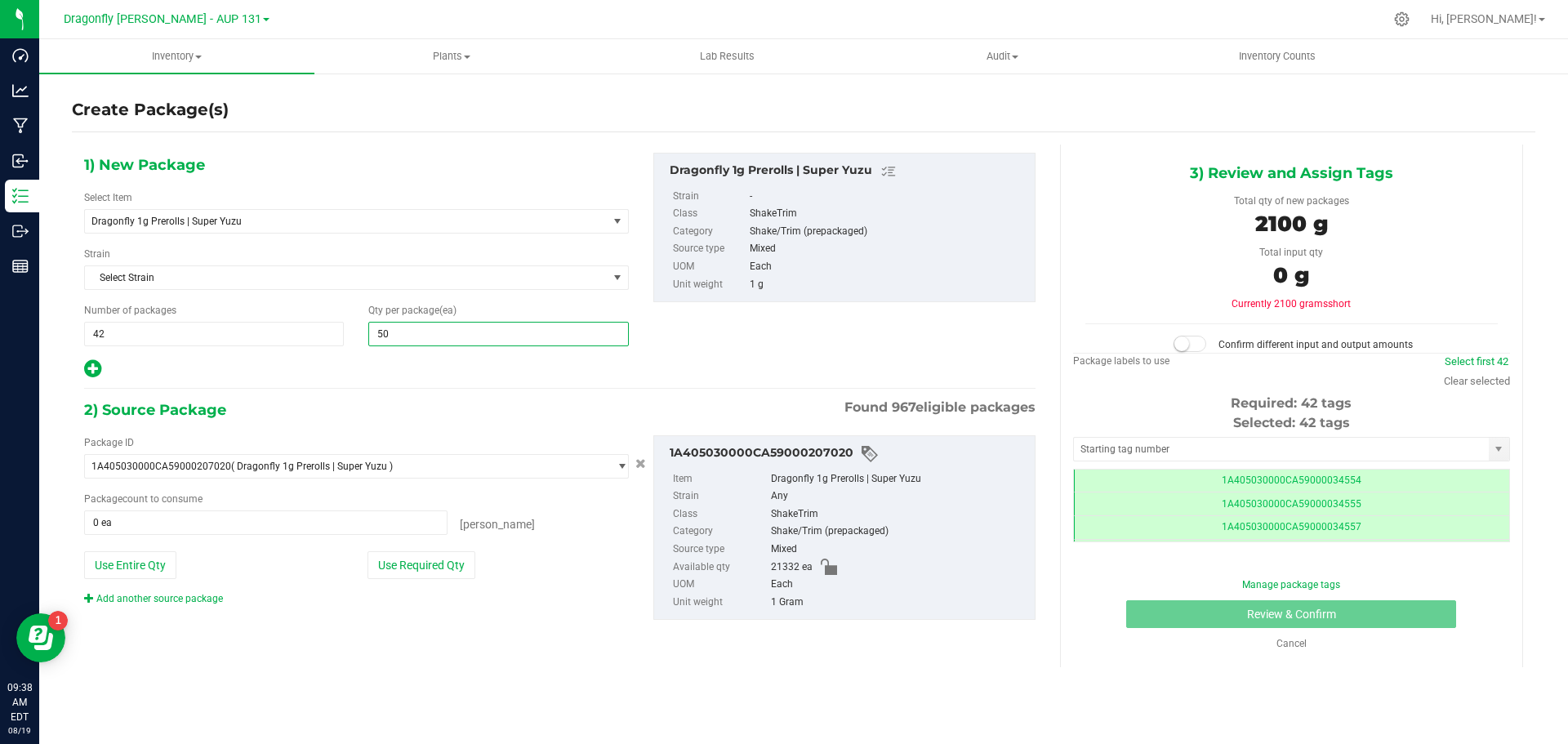
type input "500"
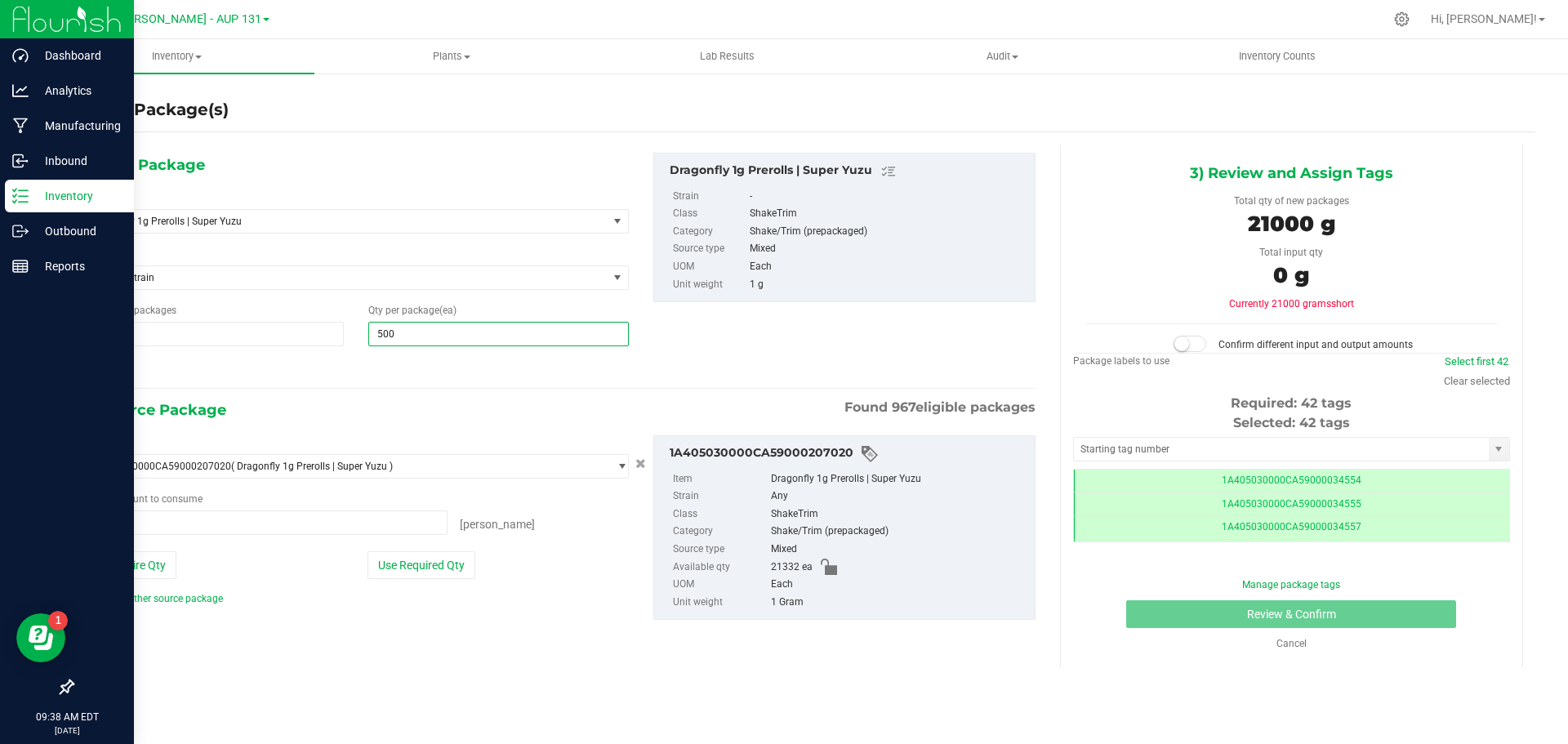
type input "500"
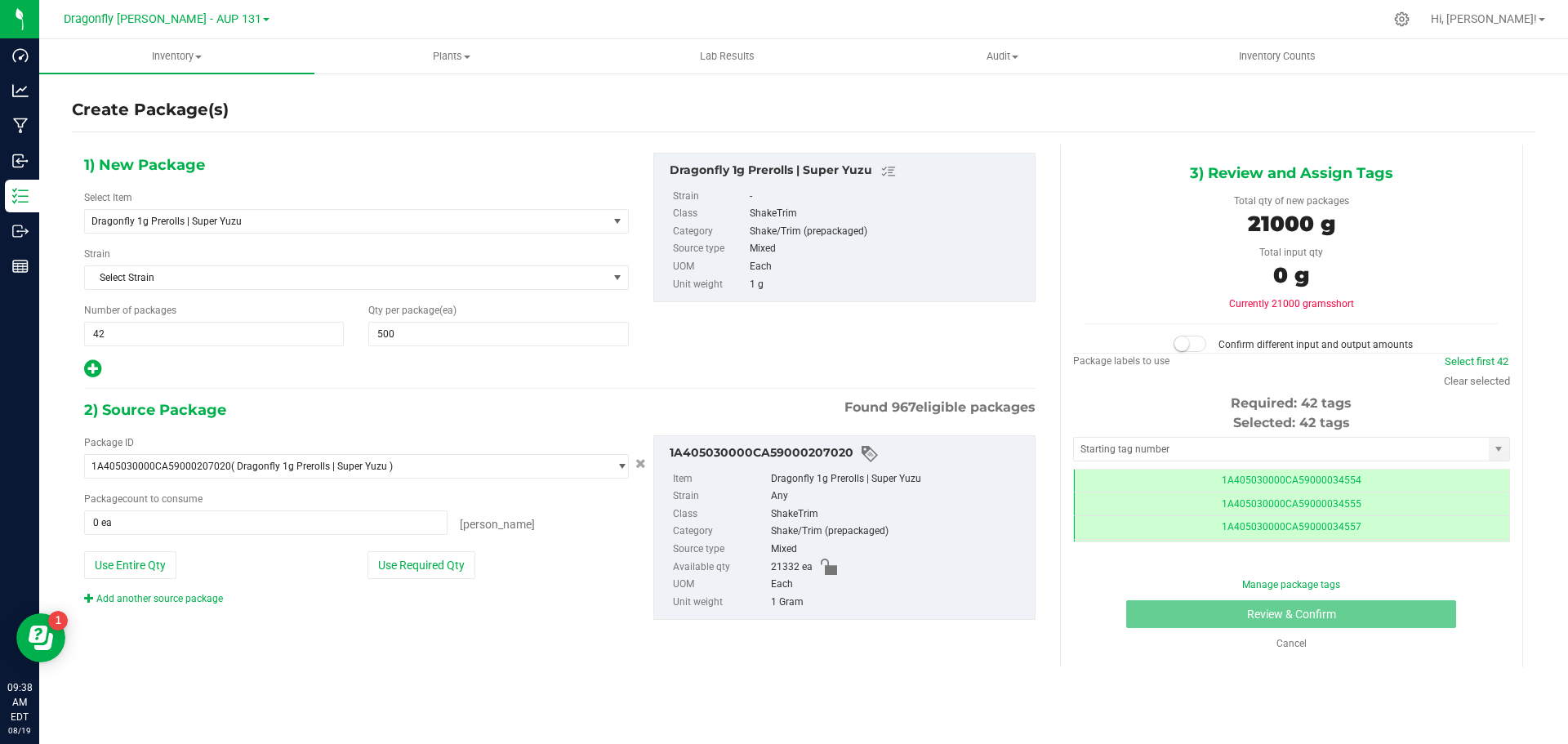
drag, startPoint x: 451, startPoint y: 570, endPoint x: 483, endPoint y: 554, distance: 35.8
click at [451, 570] on button "Use Required Qty" at bounding box center [421, 565] width 108 height 28
type input "21000 ea"
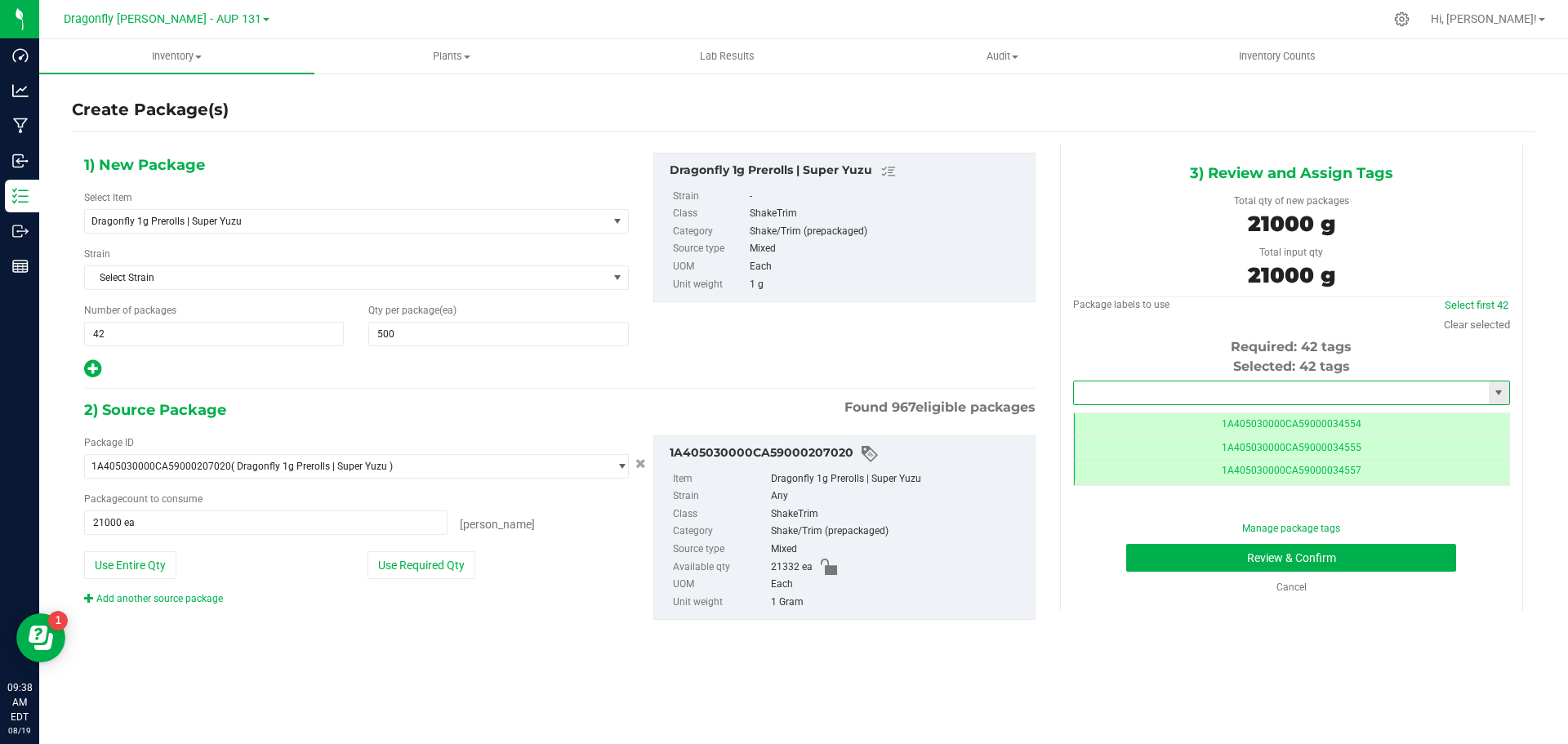
click at [1111, 395] on input "text" at bounding box center [1282, 393] width 415 height 23
click at [1243, 426] on li "1A405030000CA59000223420" at bounding box center [1292, 420] width 435 height 25
type input "1A405030000CA59000223420"
click at [1312, 549] on button "Review & Confirm" at bounding box center [1291, 558] width 330 height 28
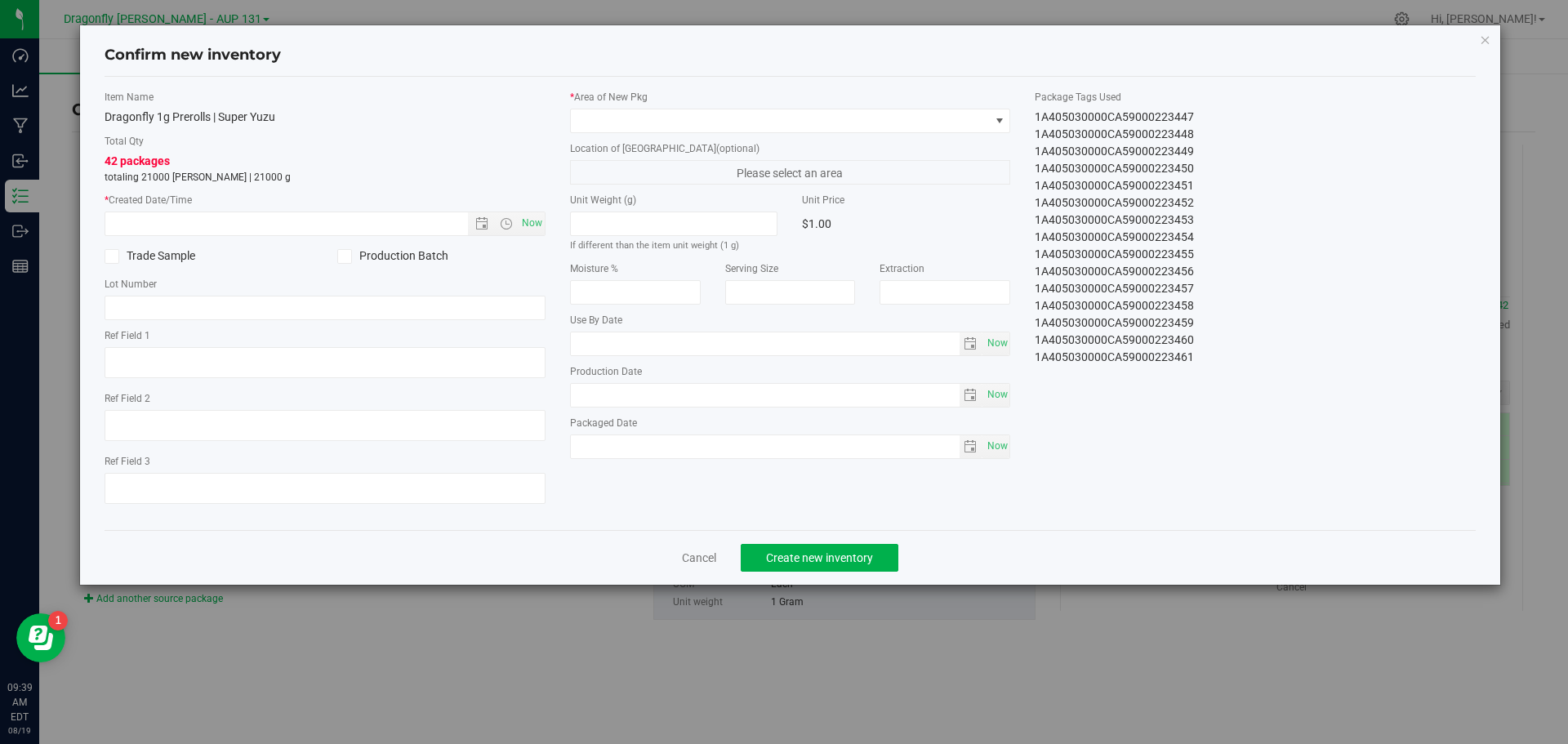
drag, startPoint x: 1031, startPoint y: 112, endPoint x: 1217, endPoint y: 383, distance: 328.7
click at [1217, 383] on div "Item Name Dragonfly 1g Prerolls | Super Yuzu Total Qty 42 packages totaling 210…" at bounding box center [790, 304] width 1396 height 428
copy div "1A405030000CA59000223420 1A405030000CA59000223421 1A405030000CA59000223422 1A40…"
drag, startPoint x: 698, startPoint y: 554, endPoint x: 271, endPoint y: 651, distance: 437.9
click at [699, 554] on link "Cancel" at bounding box center [699, 558] width 34 height 16
